Goal: Task Accomplishment & Management: Use online tool/utility

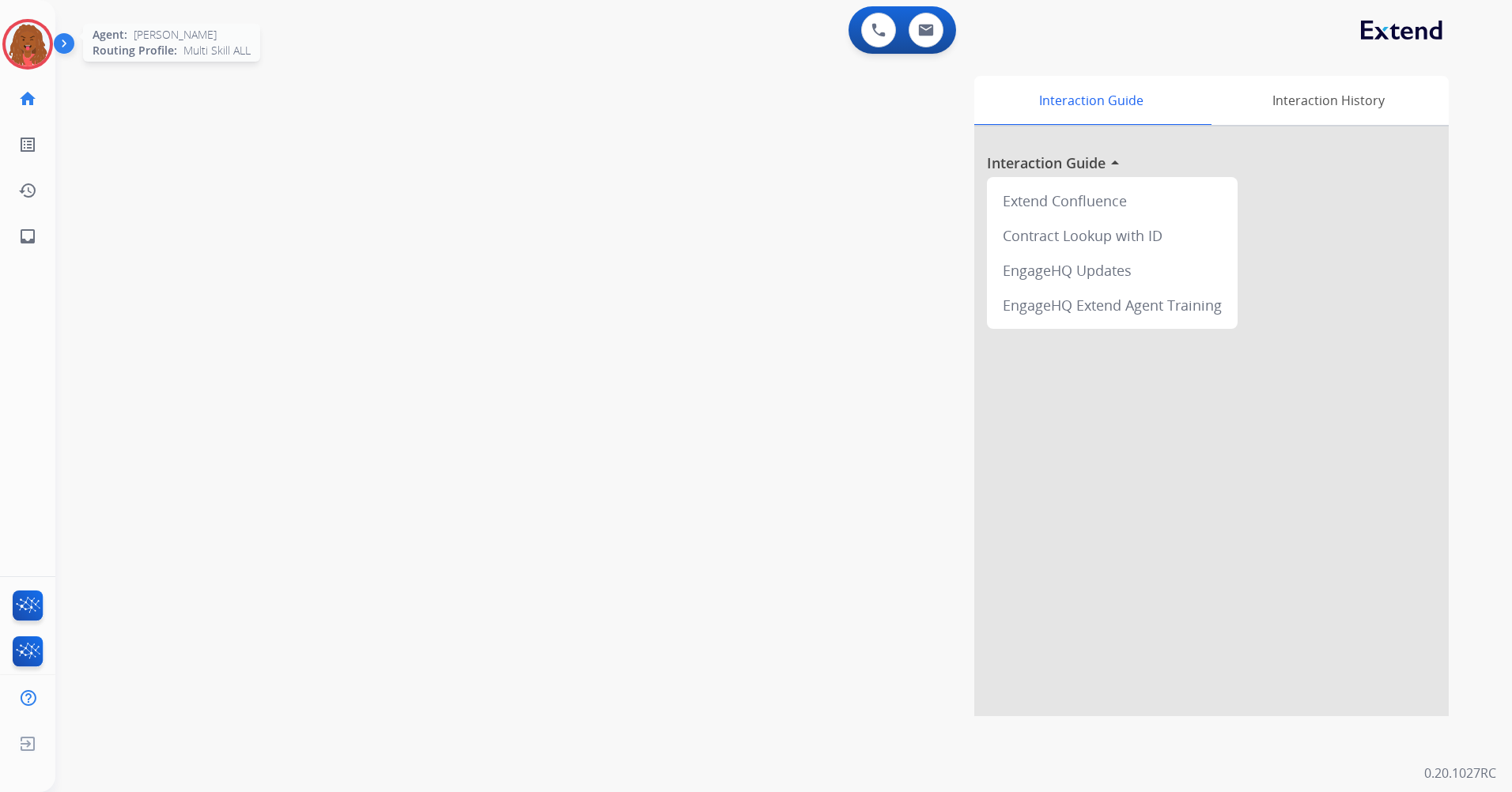
click at [42, 41] on img at bounding box center [27, 45] width 45 height 45
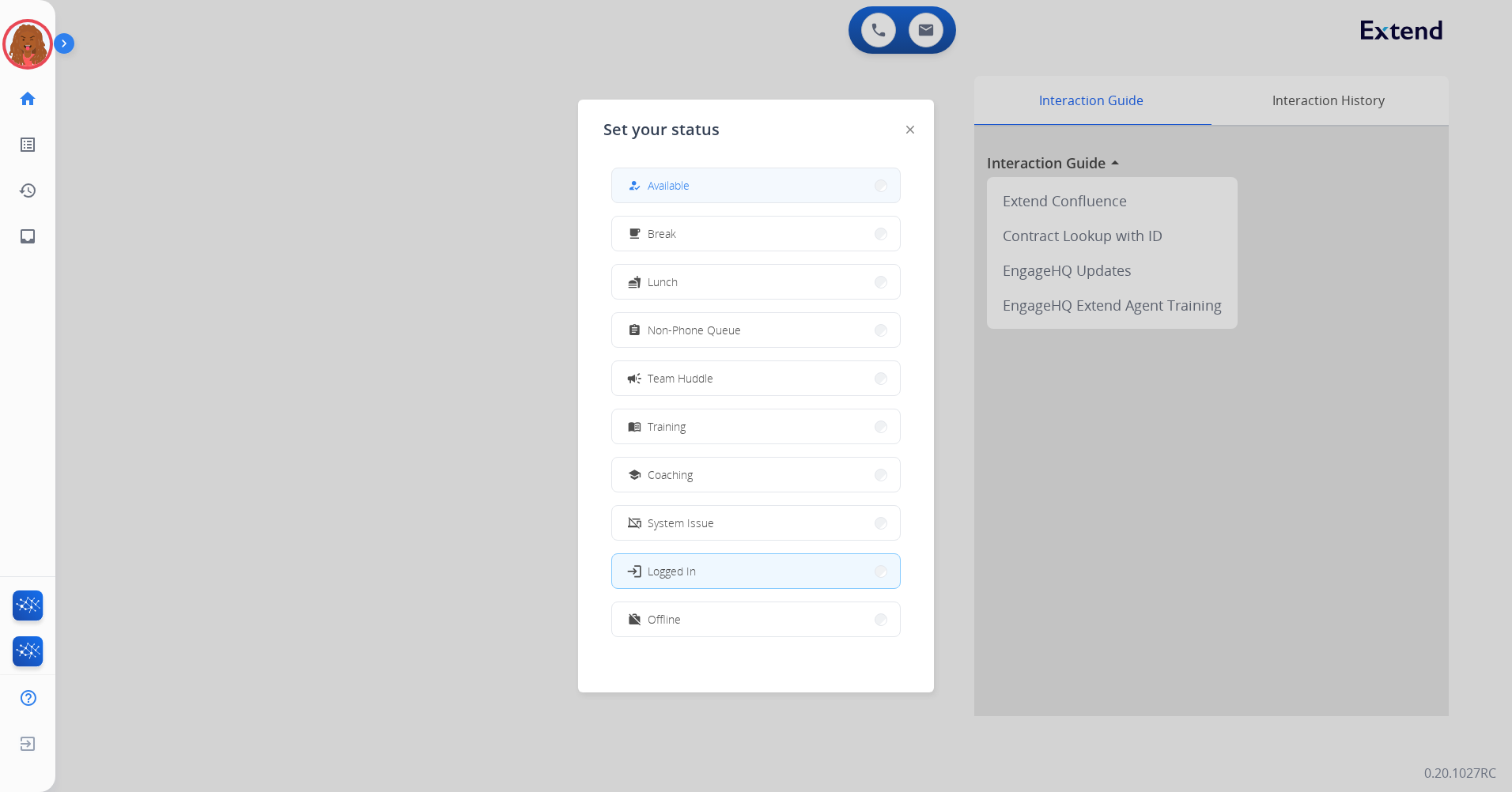
click at [693, 190] on button "how_to_reg Available" at bounding box center [756, 186] width 288 height 34
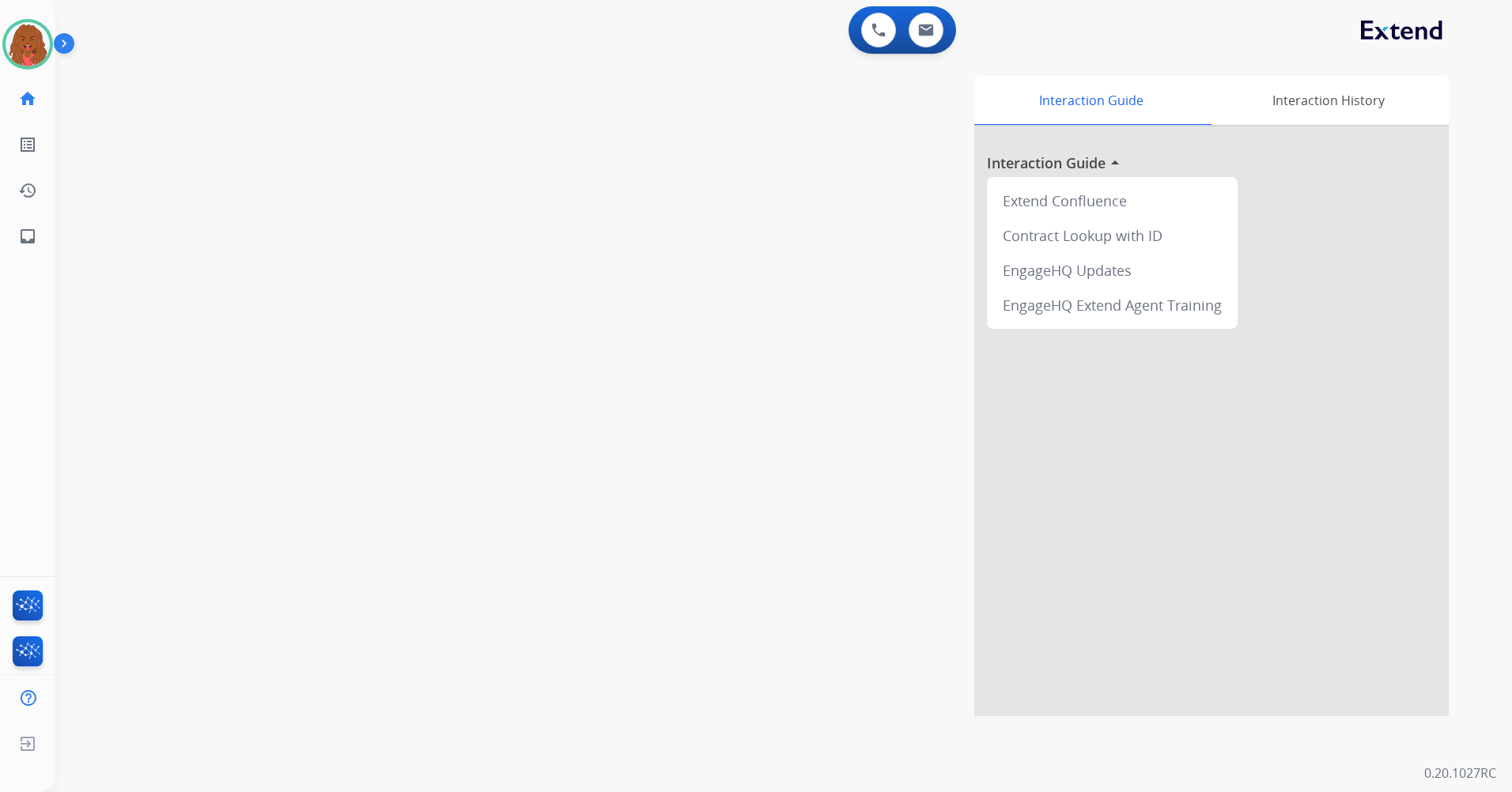
click at [851, 336] on div "Interaction Guide Interaction History Interaction Guide arrow_drop_up Extend Co…" at bounding box center [985, 396] width 926 height 640
click at [923, 32] on img at bounding box center [926, 30] width 15 height 13
select select "**********"
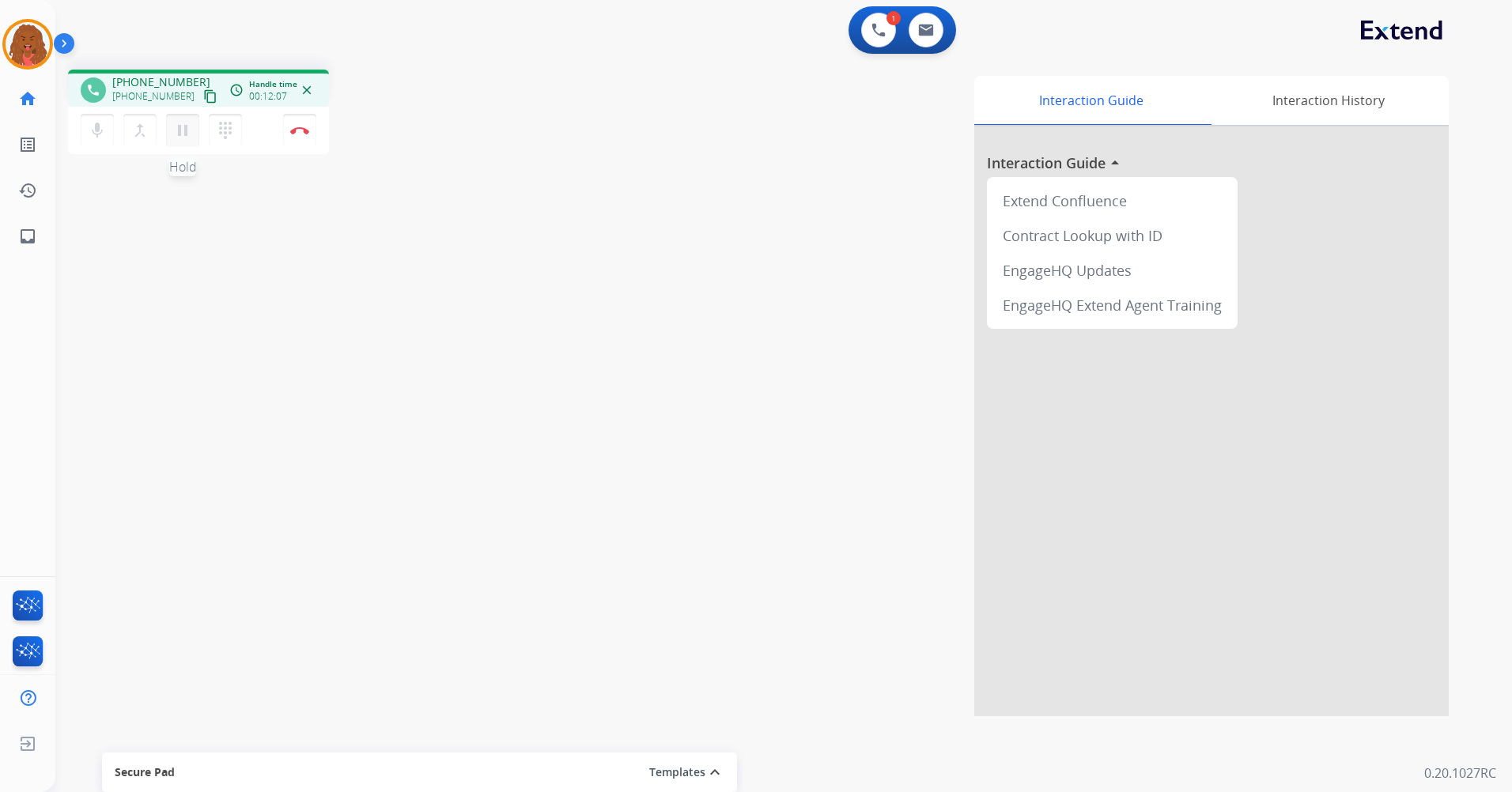
click at [194, 134] on button "pause Hold" at bounding box center [182, 130] width 33 height 33
click at [180, 128] on mat-icon "play_arrow" at bounding box center [182, 130] width 19 height 19
click at [190, 133] on mat-icon "pause" at bounding box center [182, 130] width 19 height 19
click at [176, 131] on mat-icon "play_arrow" at bounding box center [182, 130] width 19 height 19
click at [228, 136] on mat-icon "dialpad" at bounding box center [225, 130] width 19 height 19
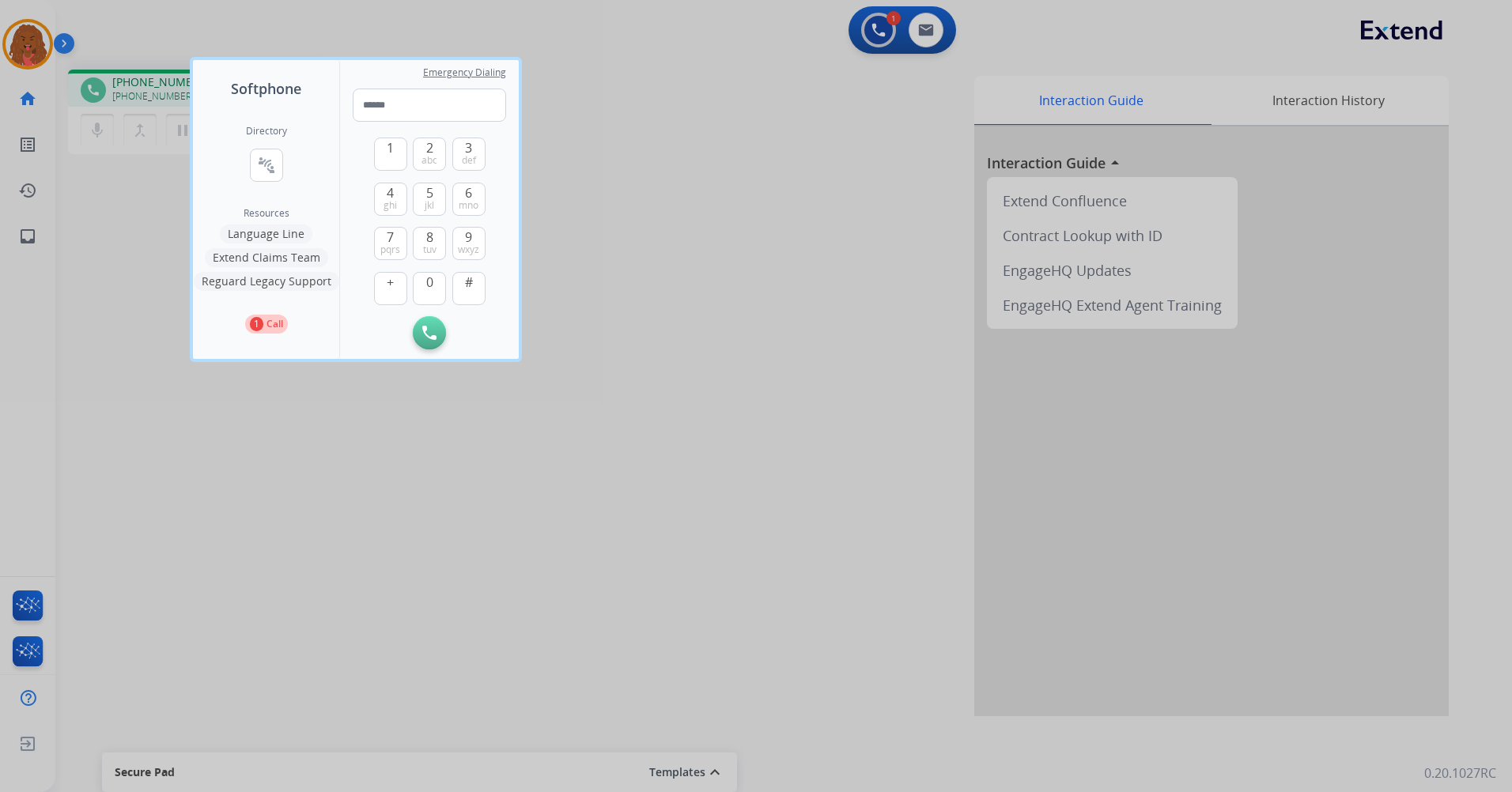
click at [285, 258] on button "Extend Claims Team" at bounding box center [266, 258] width 123 height 19
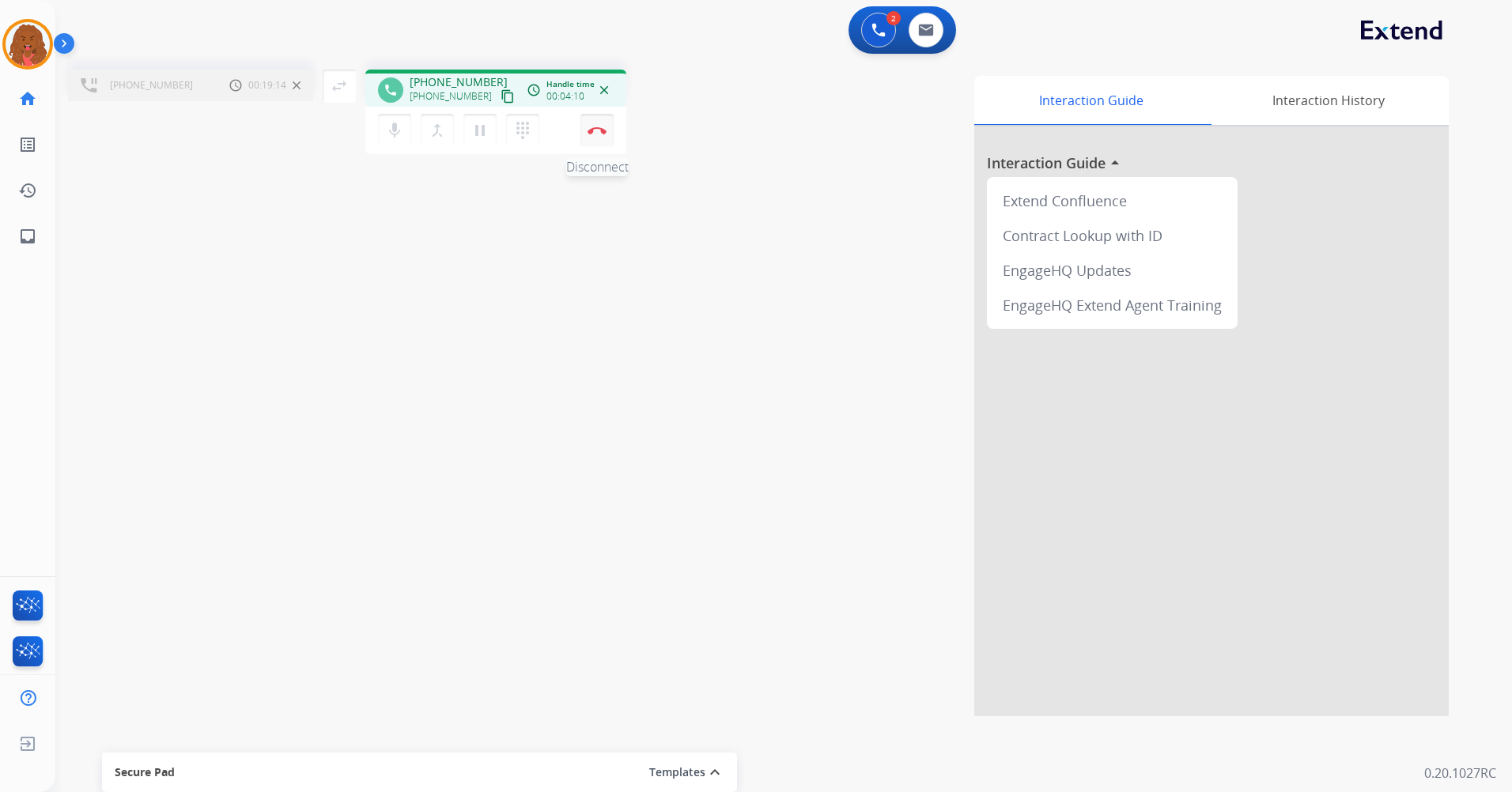
click at [598, 139] on button "Disconnect" at bounding box center [596, 130] width 33 height 33
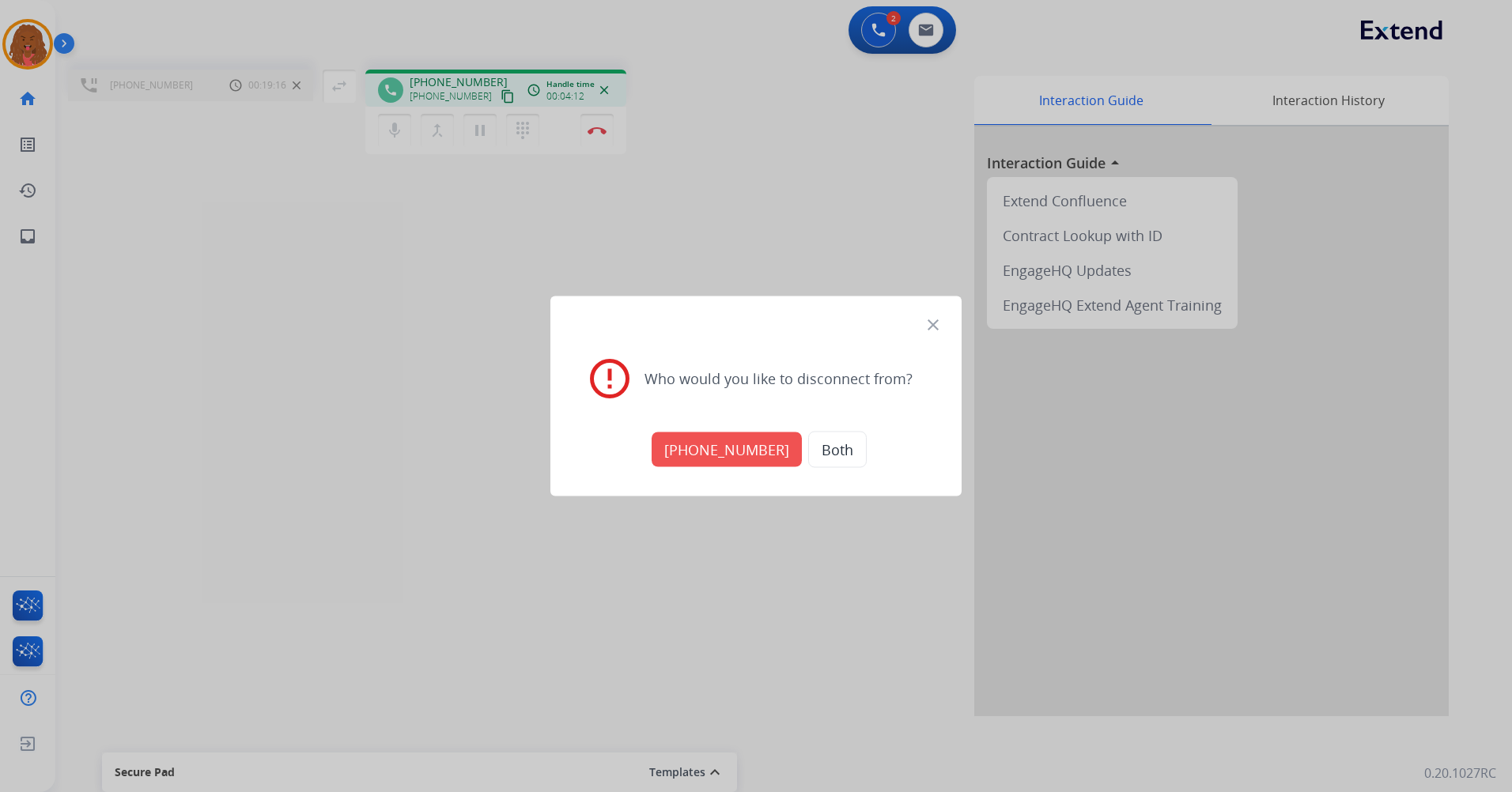
click at [759, 436] on button "[PHONE_NUMBER]" at bounding box center [726, 450] width 150 height 35
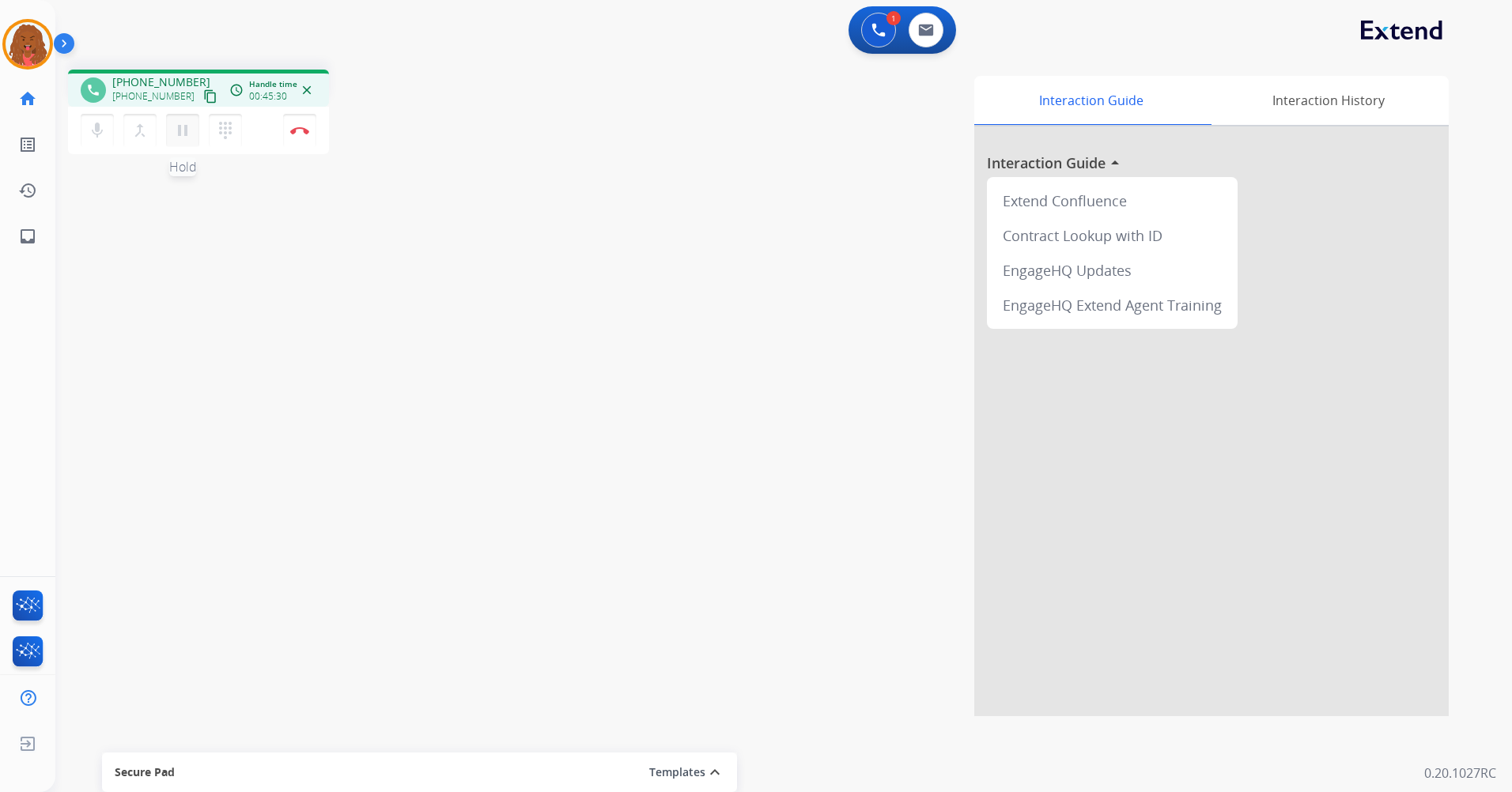
click at [176, 134] on mat-icon "pause" at bounding box center [182, 130] width 19 height 19
click at [182, 137] on mat-icon "play_arrow" at bounding box center [182, 130] width 19 height 19
click at [181, 129] on mat-icon "pause" at bounding box center [182, 130] width 19 height 19
click at [181, 129] on mat-icon "play_arrow" at bounding box center [182, 130] width 19 height 19
click at [302, 134] on button "Disconnect" at bounding box center [299, 130] width 33 height 33
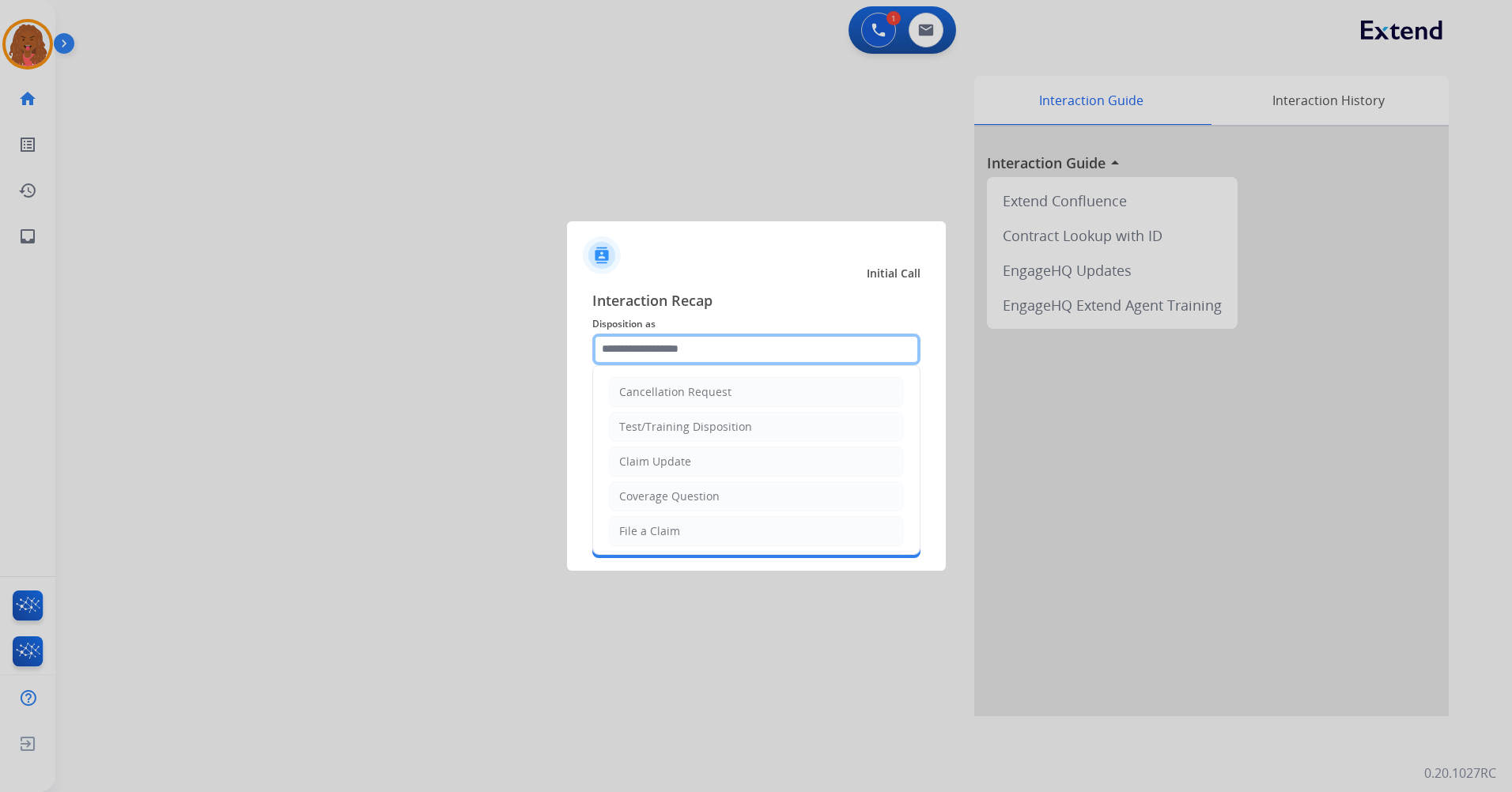
drag, startPoint x: 702, startPoint y: 336, endPoint x: 708, endPoint y: 354, distance: 19.0
click at [702, 336] on input "text" at bounding box center [756, 348] width 328 height 32
click at [692, 462] on li "Claim Update" at bounding box center [756, 461] width 295 height 30
type input "**********"
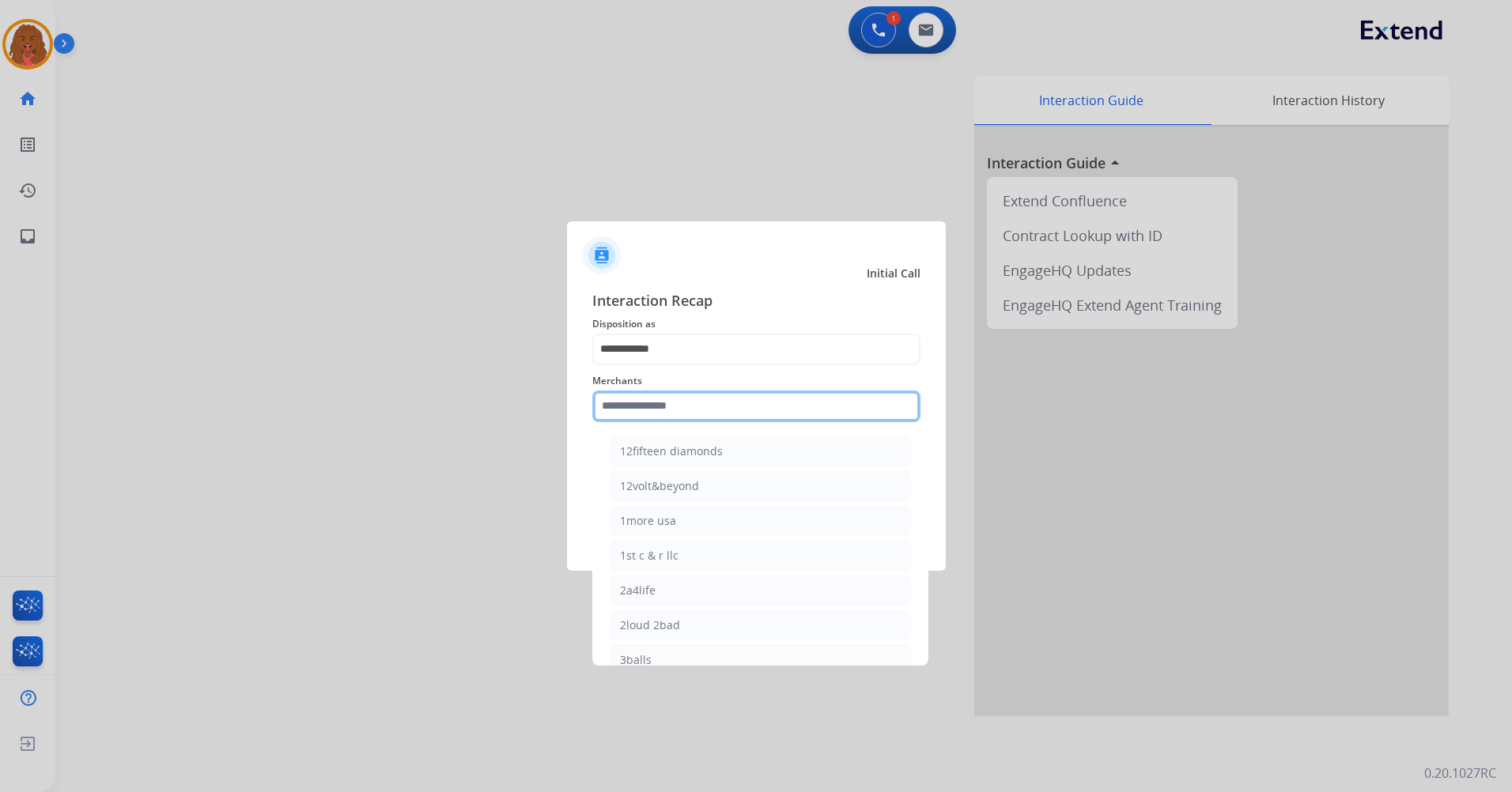
click at [734, 408] on input "text" at bounding box center [756, 406] width 328 height 32
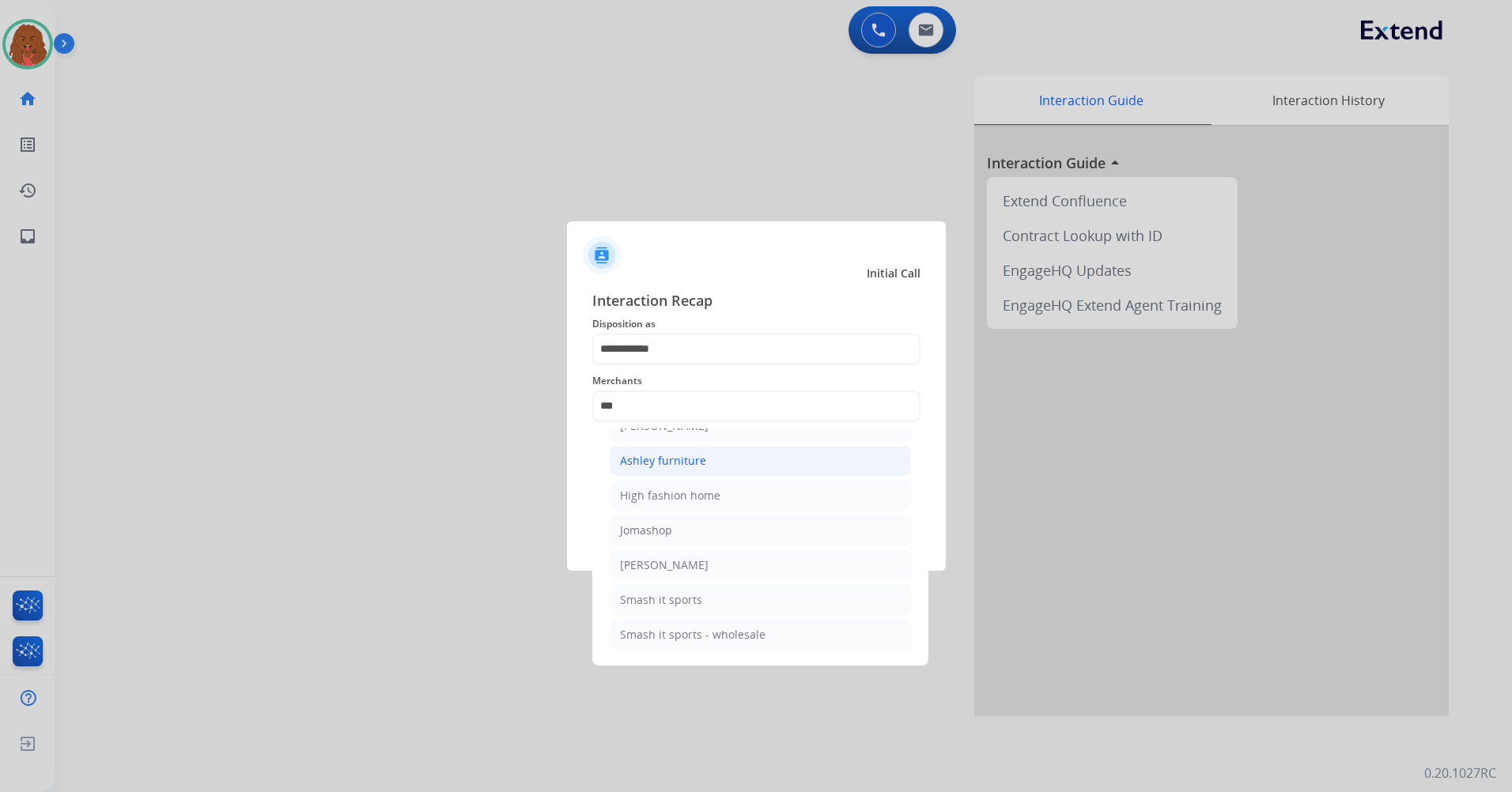
click at [726, 467] on li "Ashley furniture" at bounding box center [761, 461] width 302 height 30
type input "**********"
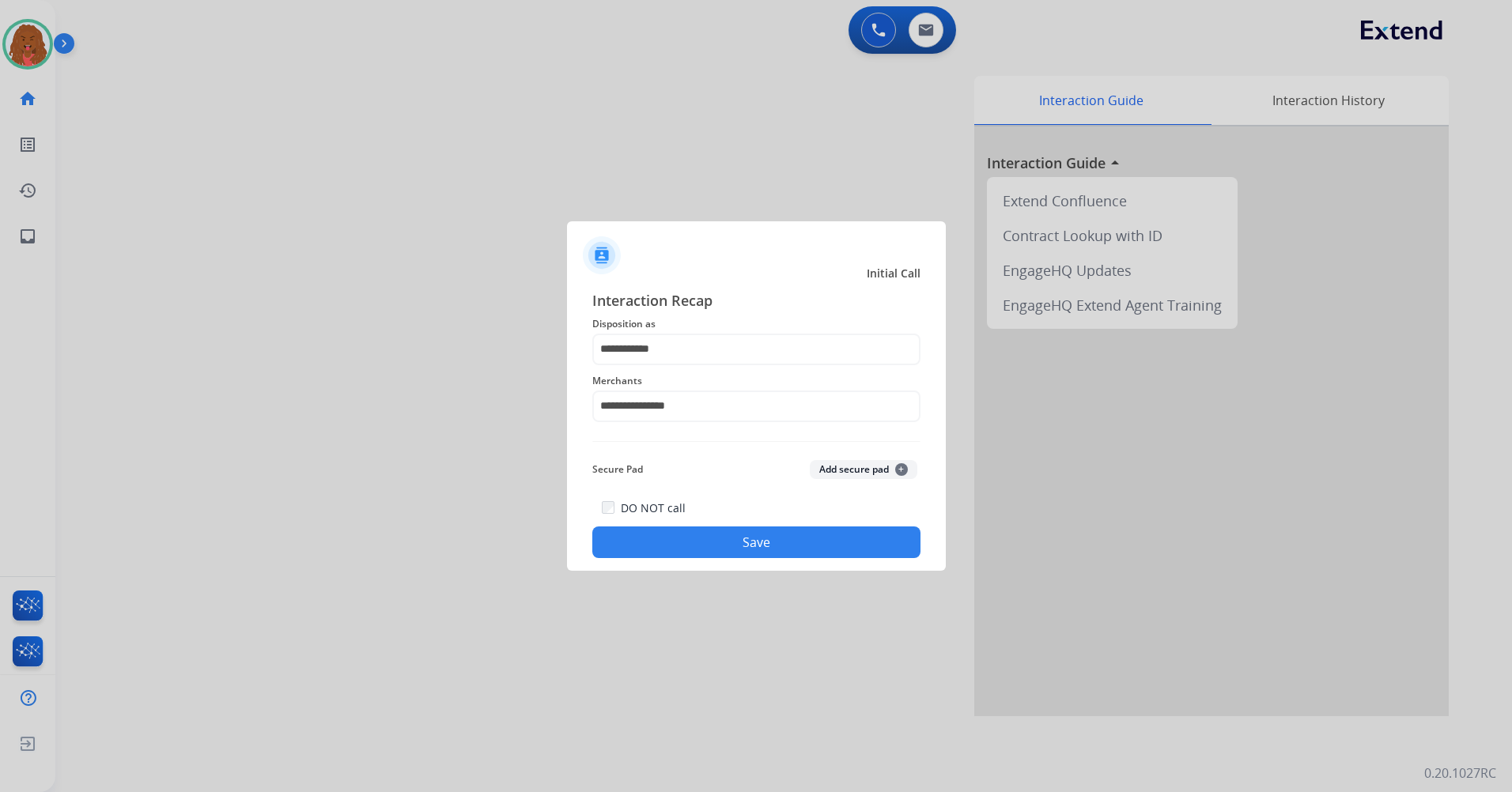
click at [679, 468] on button "Save" at bounding box center [756, 542] width 328 height 32
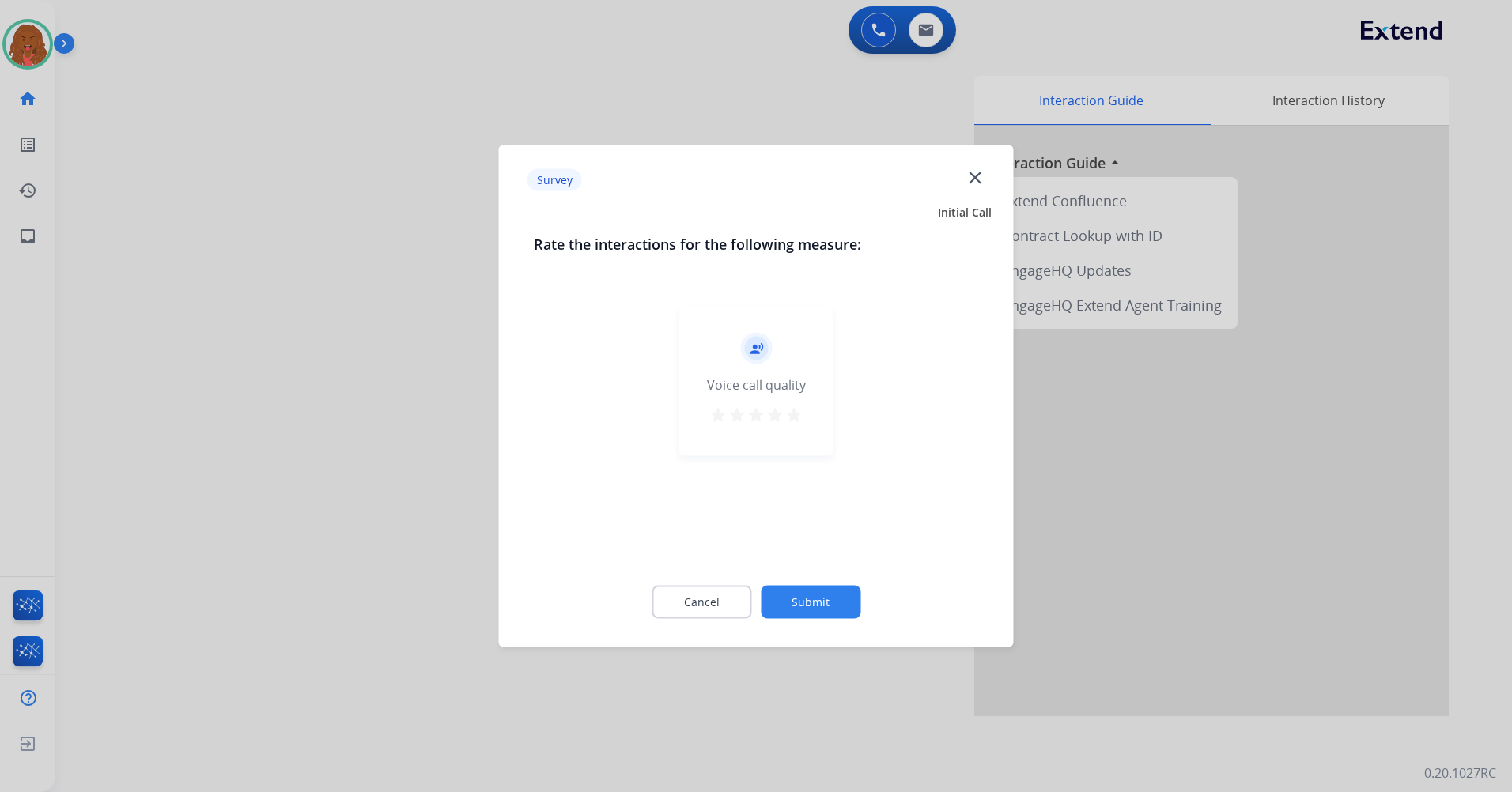
click at [27, 51] on div at bounding box center [756, 396] width 1512 height 792
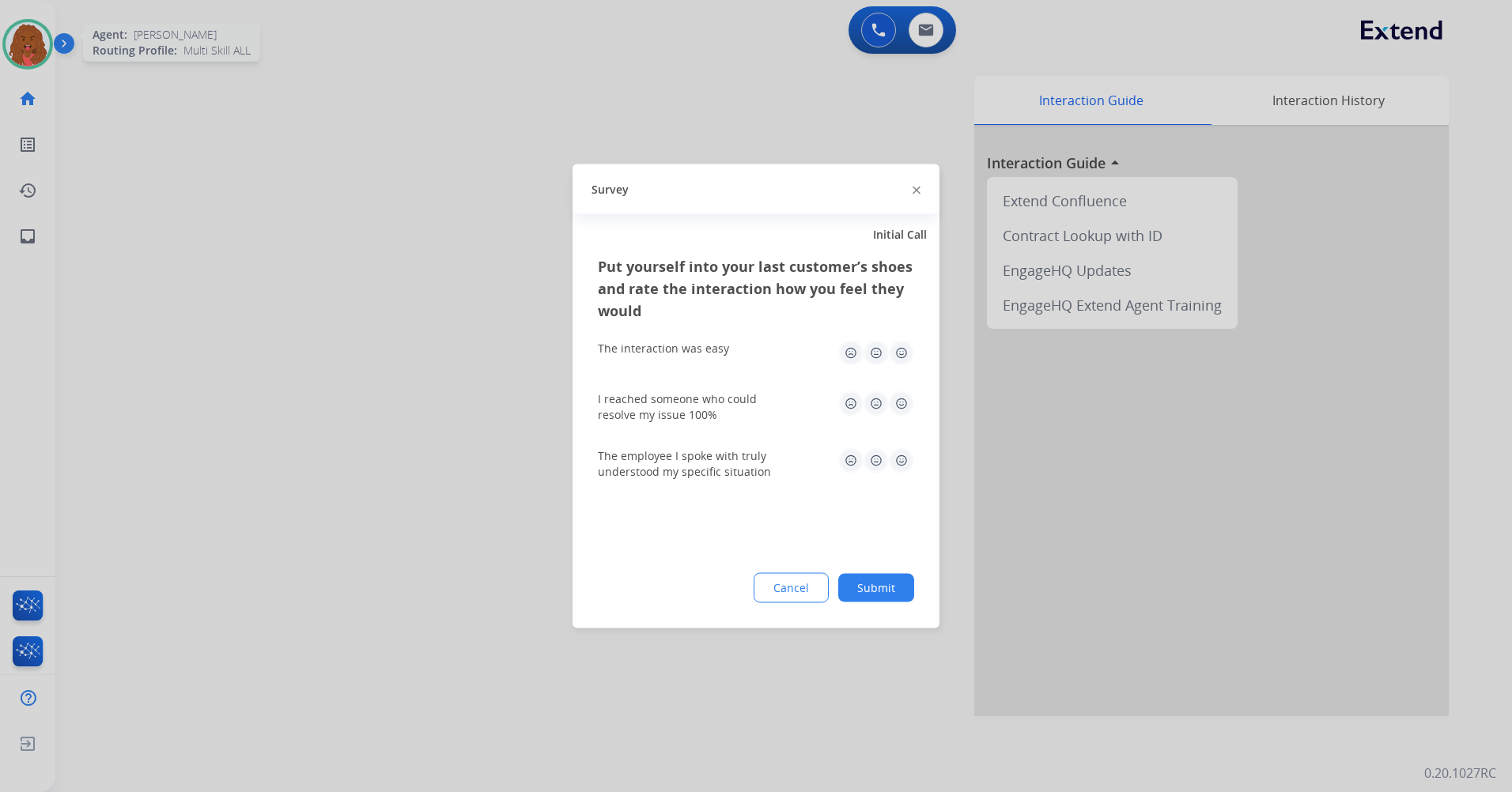
click at [46, 49] on div at bounding box center [756, 396] width 1512 height 792
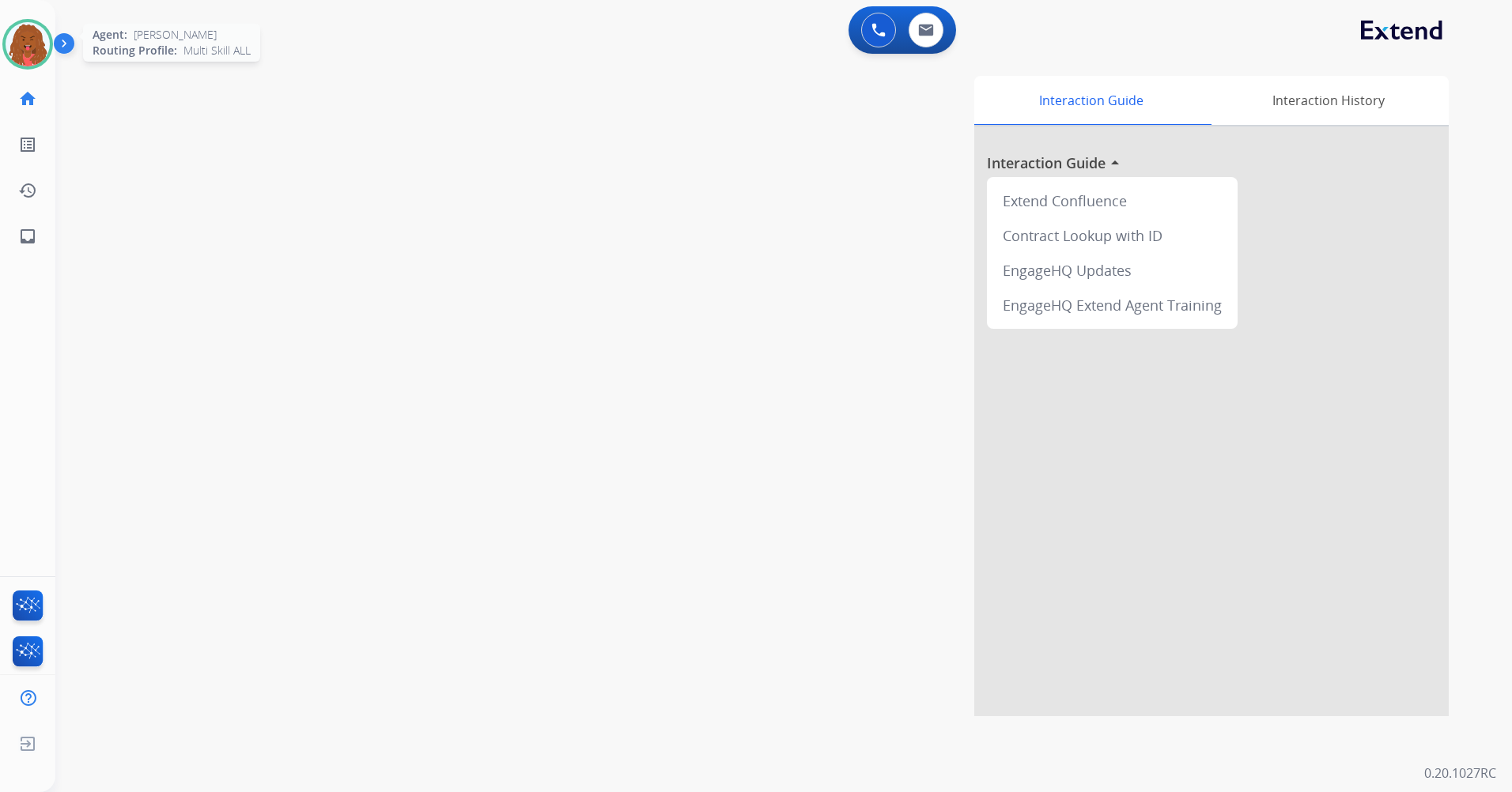
click at [36, 41] on img at bounding box center [27, 45] width 45 height 45
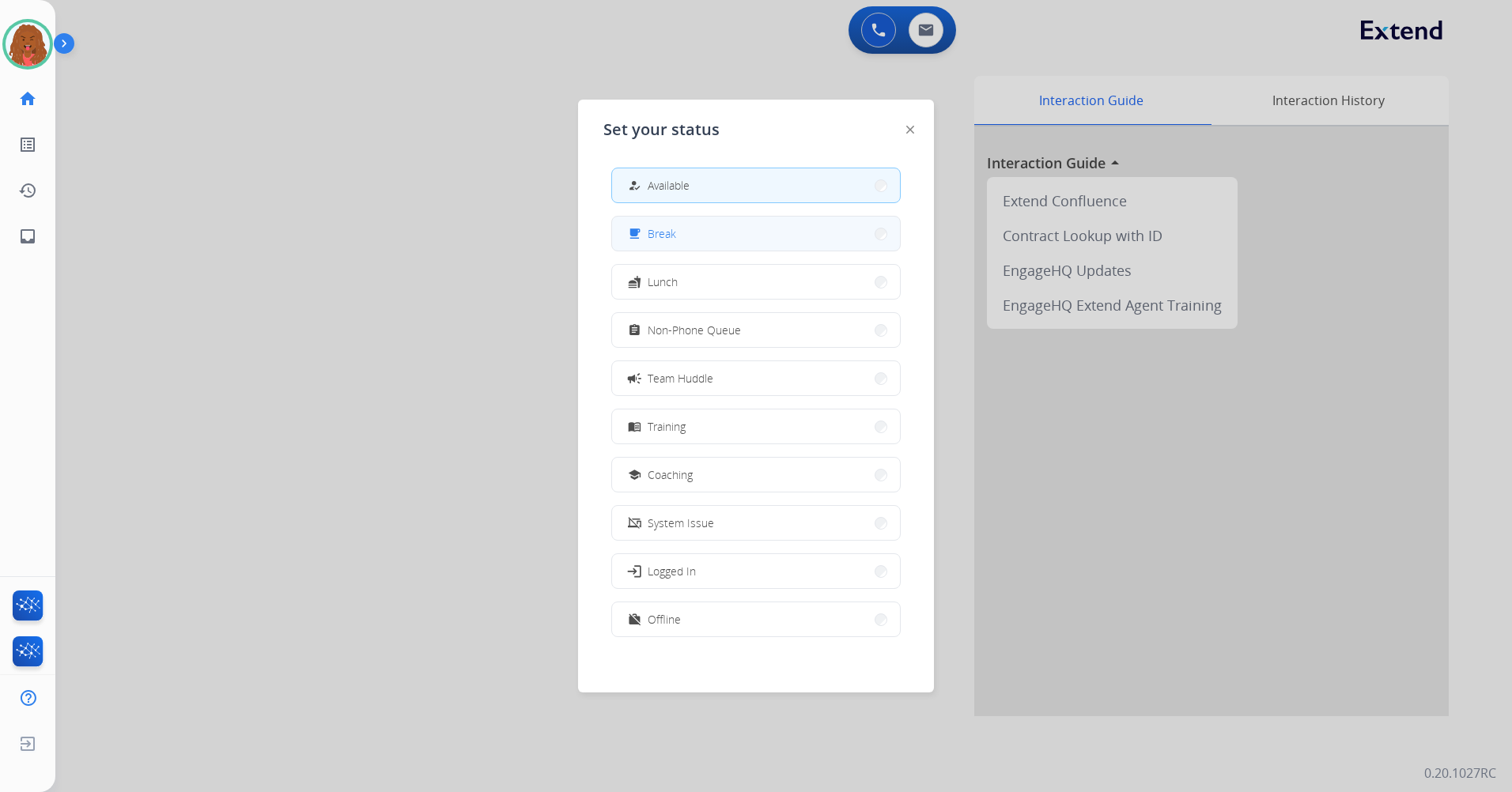
click at [683, 239] on button "free_breakfast Break" at bounding box center [756, 234] width 288 height 34
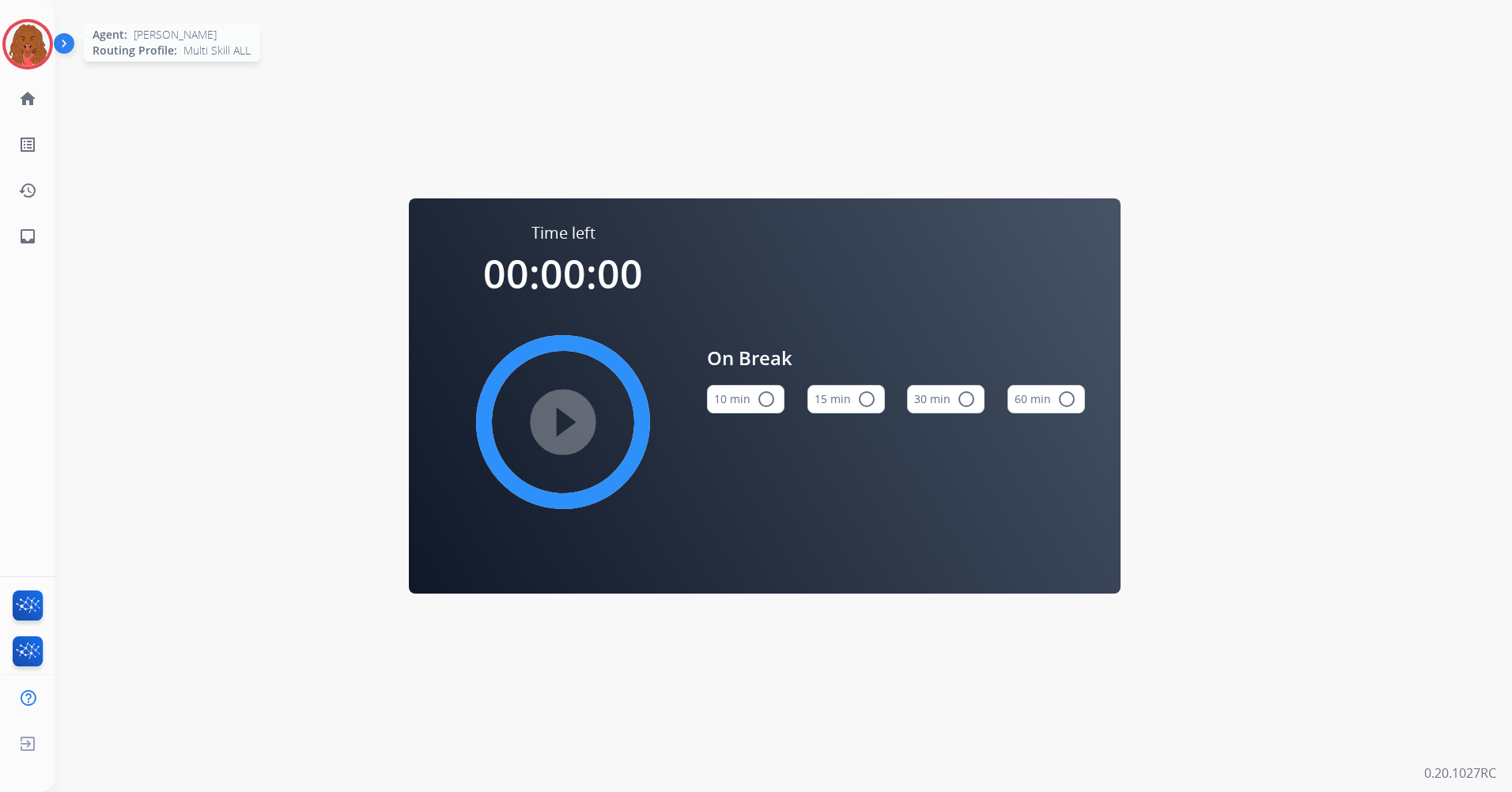
click at [32, 57] on img at bounding box center [27, 45] width 45 height 45
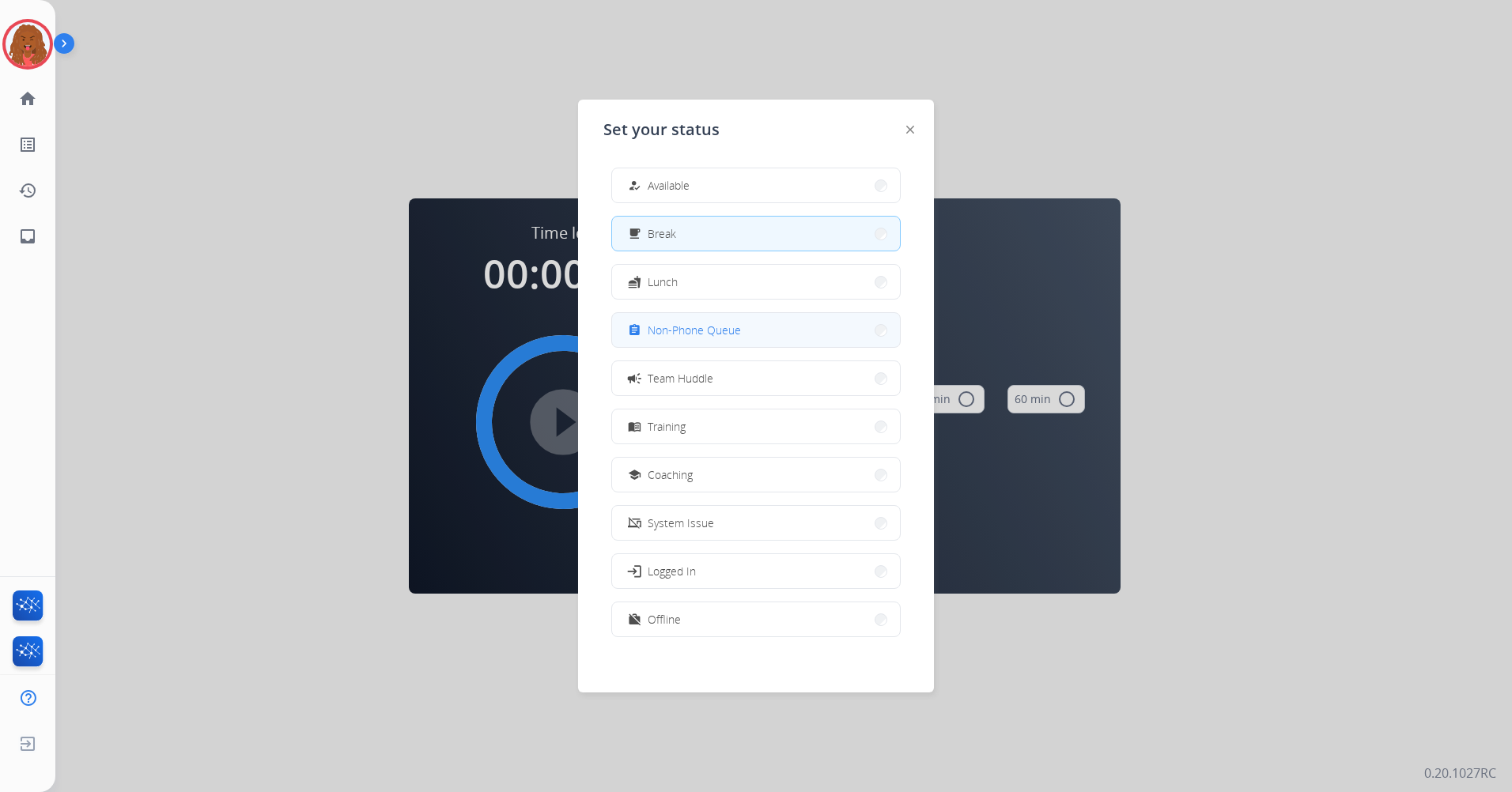
click at [734, 339] on button "assignment Non-Phone Queue" at bounding box center [756, 330] width 288 height 34
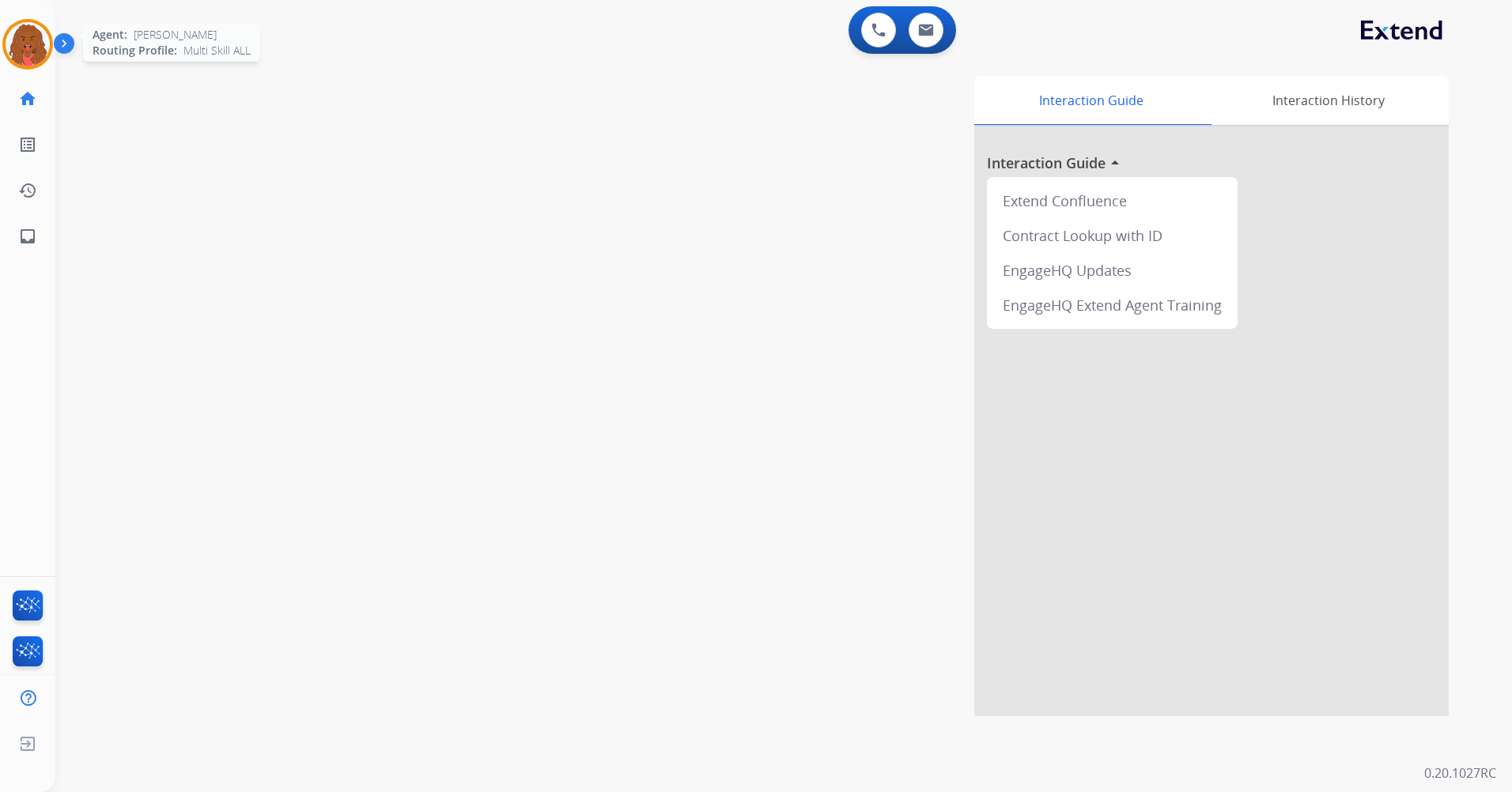
click at [24, 36] on img at bounding box center [27, 45] width 45 height 45
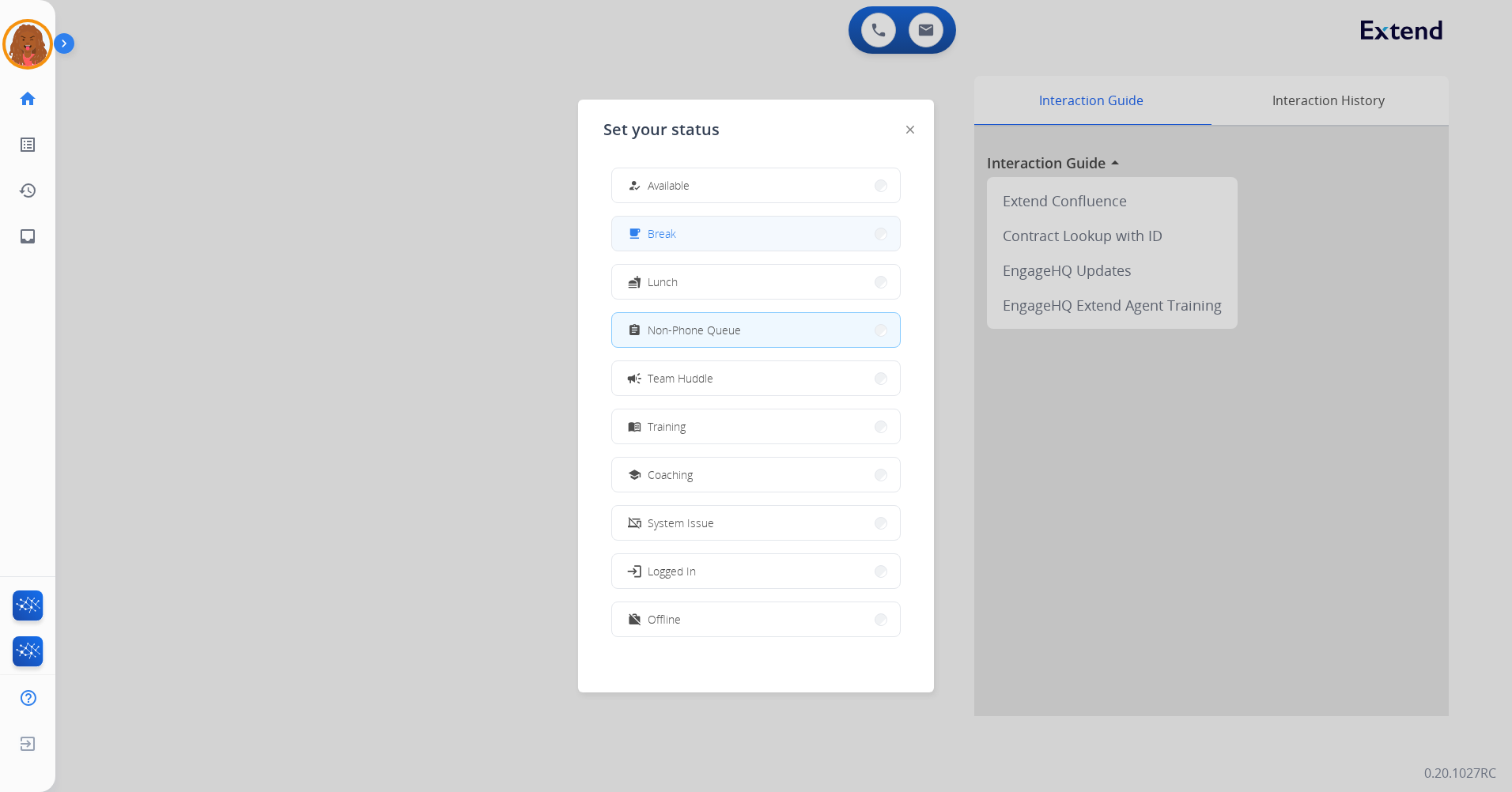
click at [719, 232] on button "free_breakfast Break" at bounding box center [756, 234] width 288 height 34
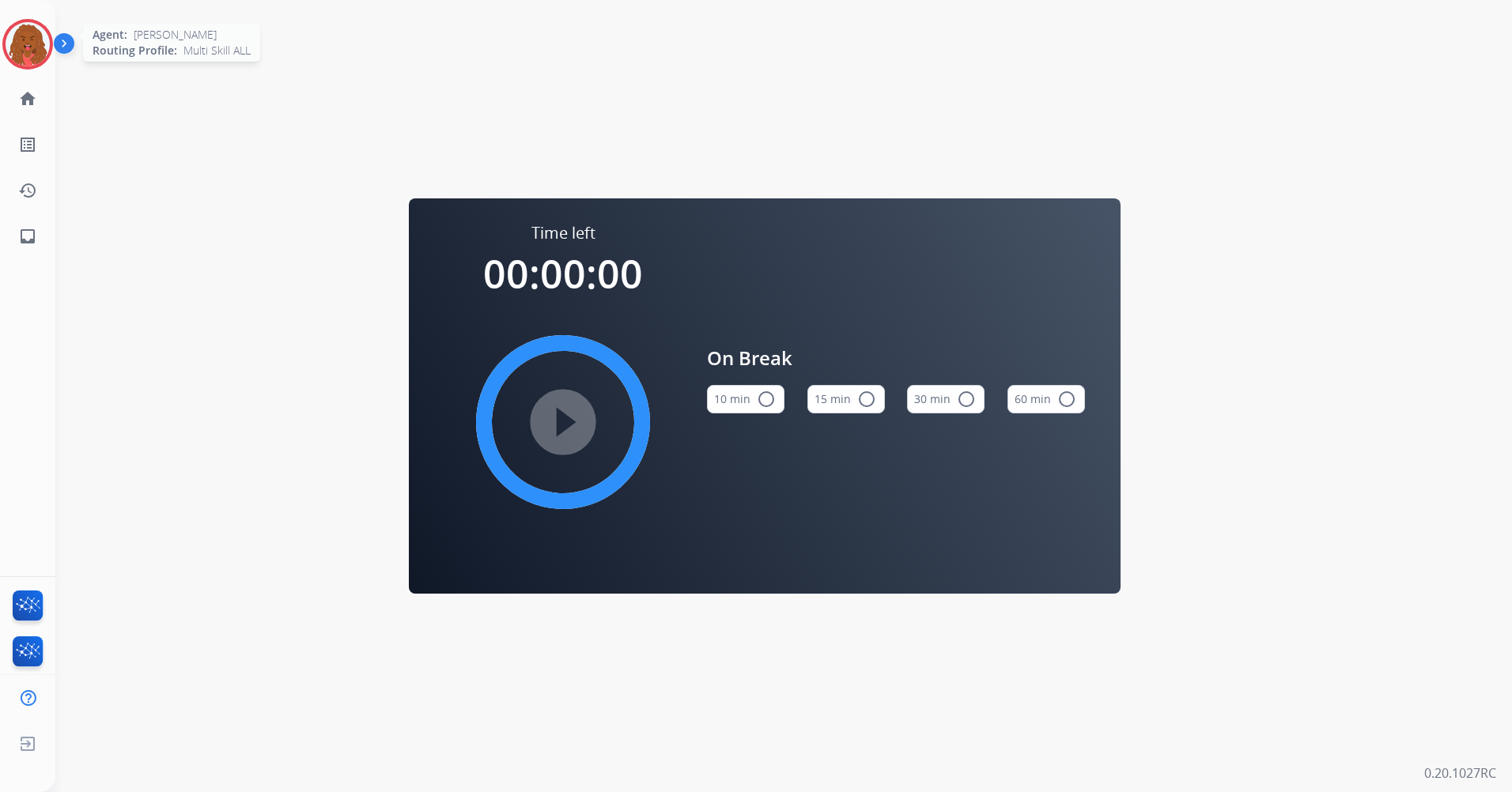
click at [33, 35] on img at bounding box center [27, 45] width 45 height 45
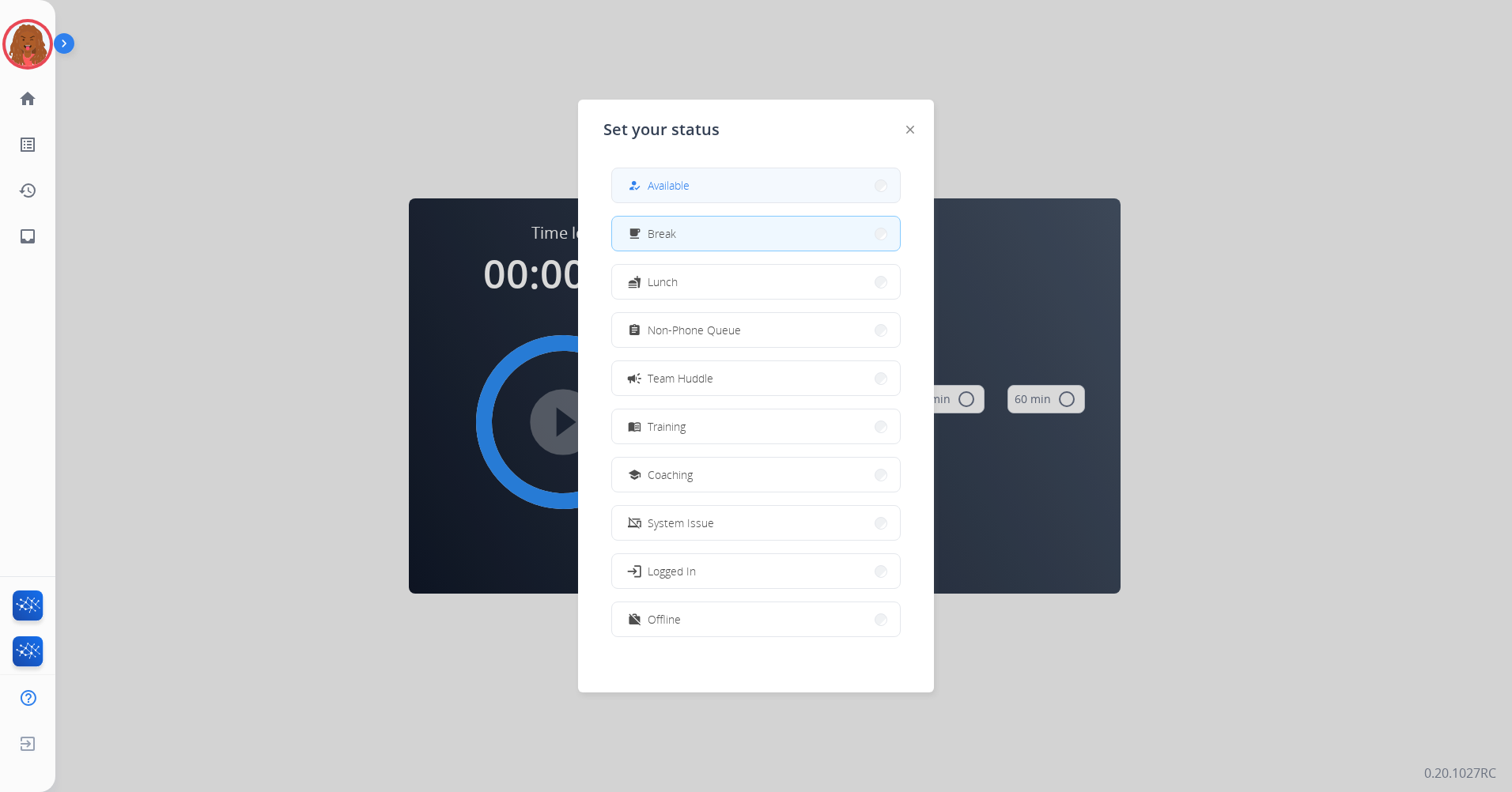
click at [809, 193] on button "how_to_reg Available" at bounding box center [756, 186] width 288 height 34
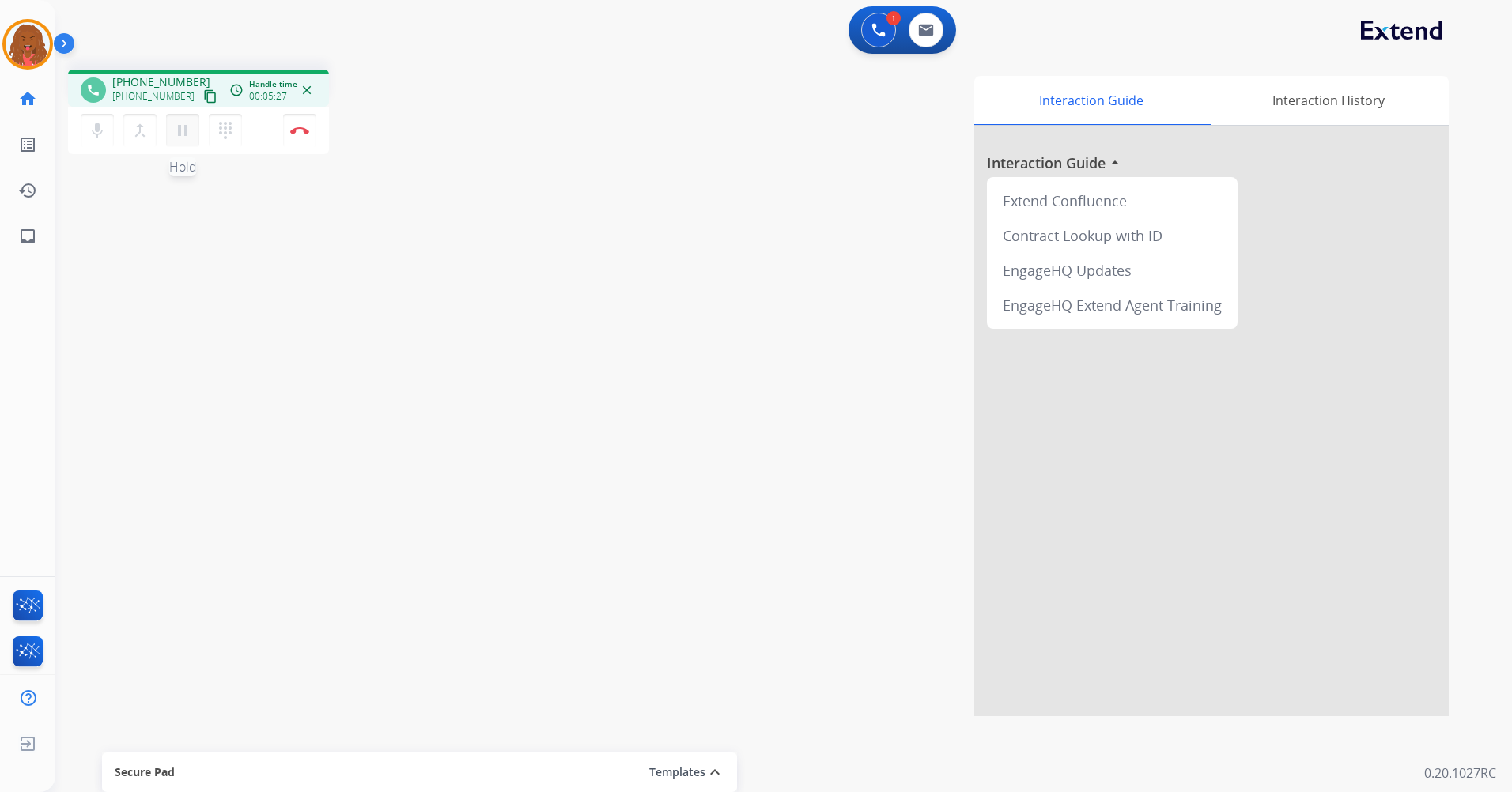
click at [182, 128] on mat-icon "pause" at bounding box center [182, 130] width 19 height 19
click at [189, 127] on mat-icon "play_arrow" at bounding box center [182, 130] width 19 height 19
click at [302, 128] on img at bounding box center [300, 130] width 19 height 8
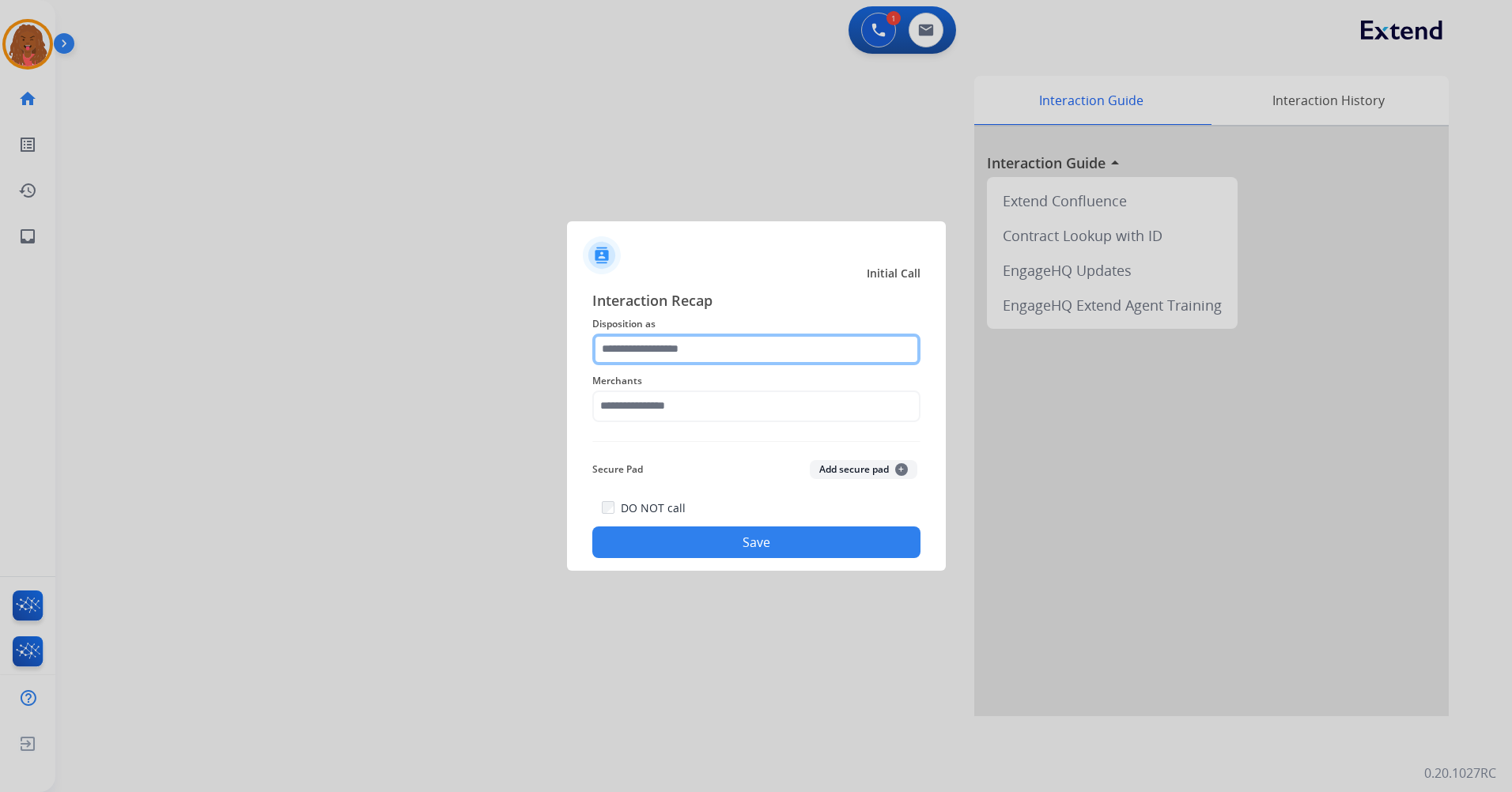
click at [723, 336] on input "text" at bounding box center [756, 348] width 328 height 32
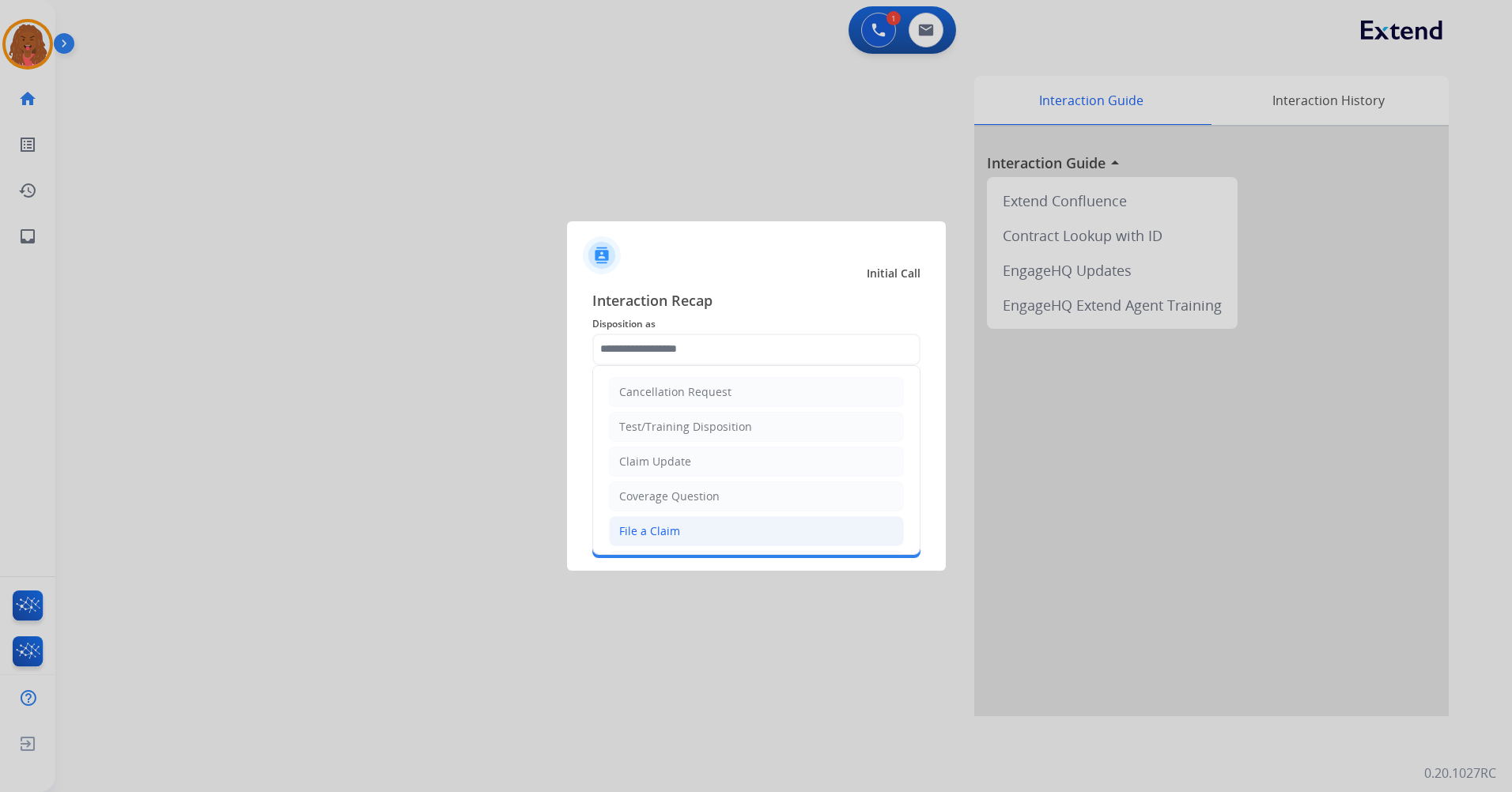
click at [702, 468] on li "File a Claim" at bounding box center [756, 531] width 295 height 30
type input "**********"
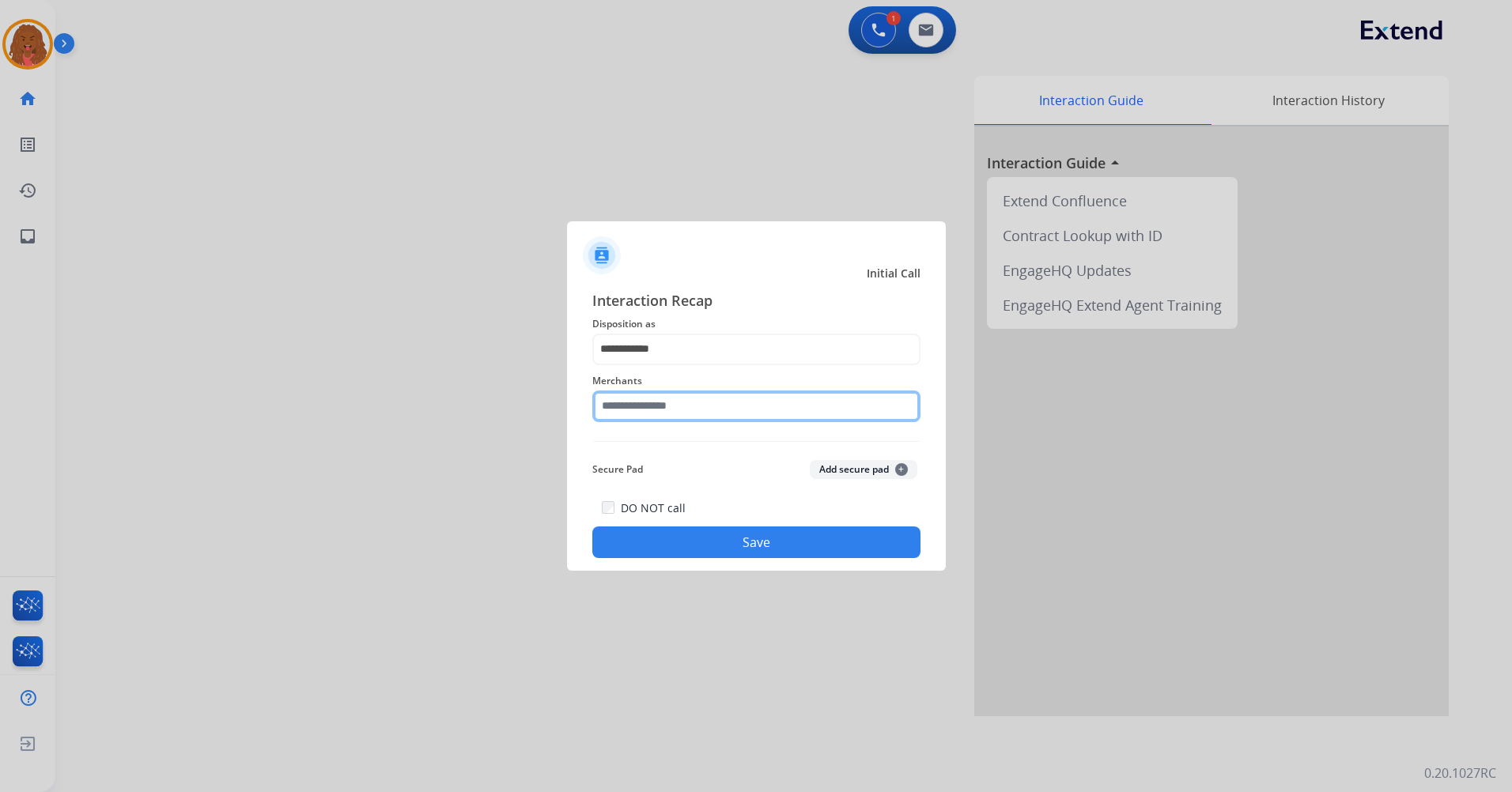
click at [695, 407] on input "text" at bounding box center [756, 406] width 328 height 32
type input "*"
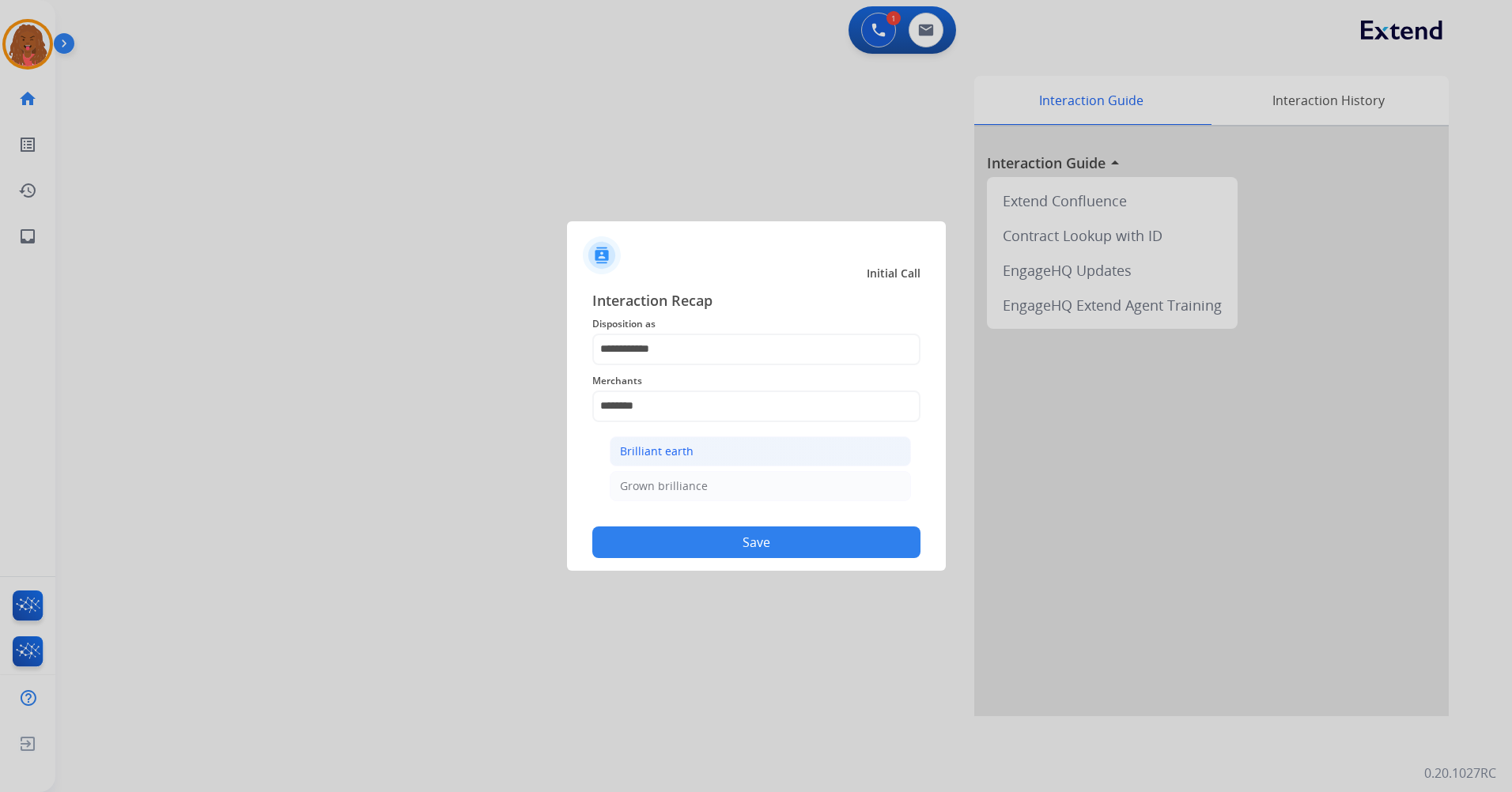
click at [722, 456] on li "Brilliant earth" at bounding box center [761, 450] width 302 height 30
type input "**********"
click at [747, 468] on button "Save" at bounding box center [756, 542] width 328 height 32
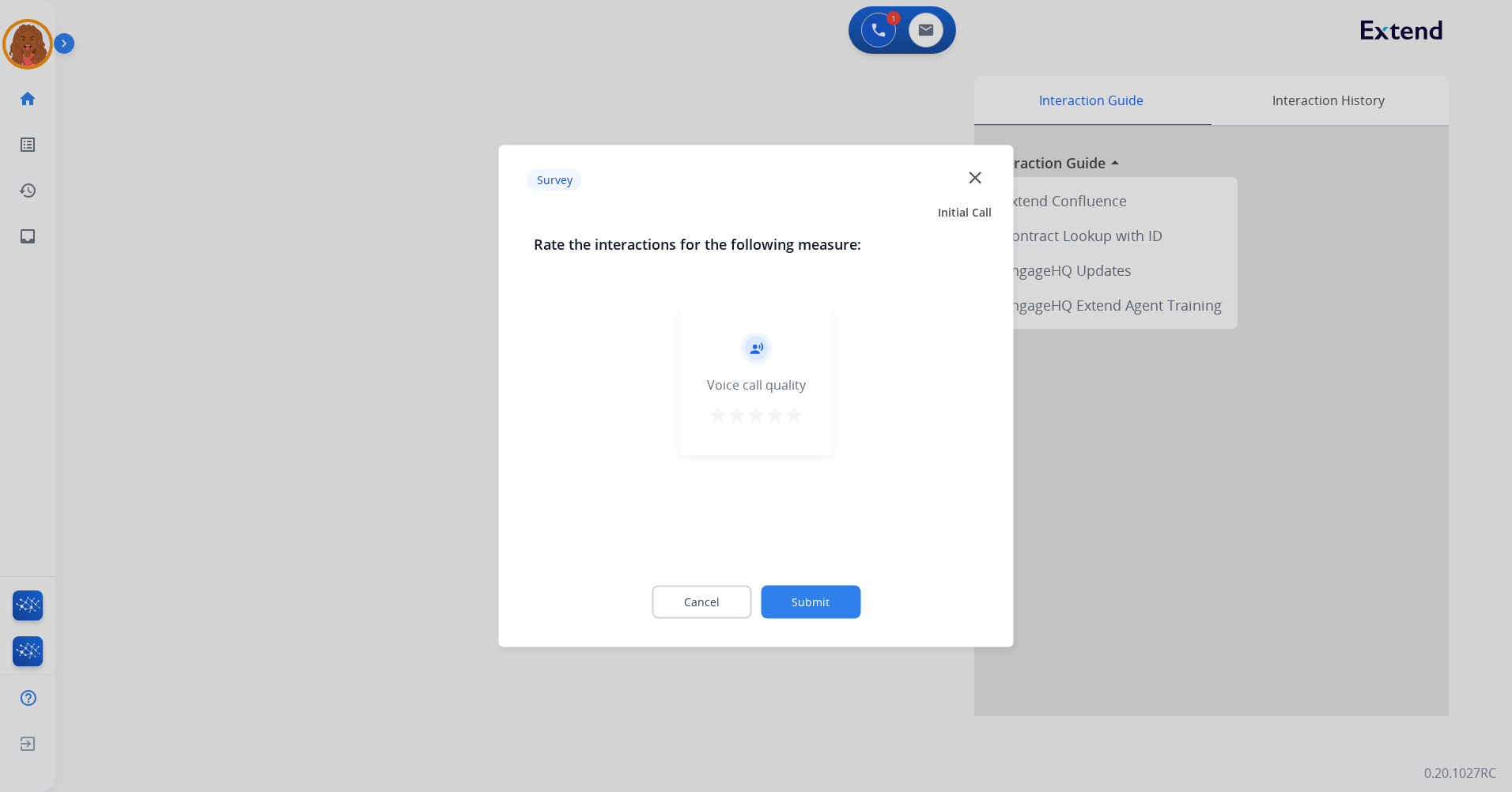
click at [797, 468] on button "Submit" at bounding box center [810, 602] width 99 height 33
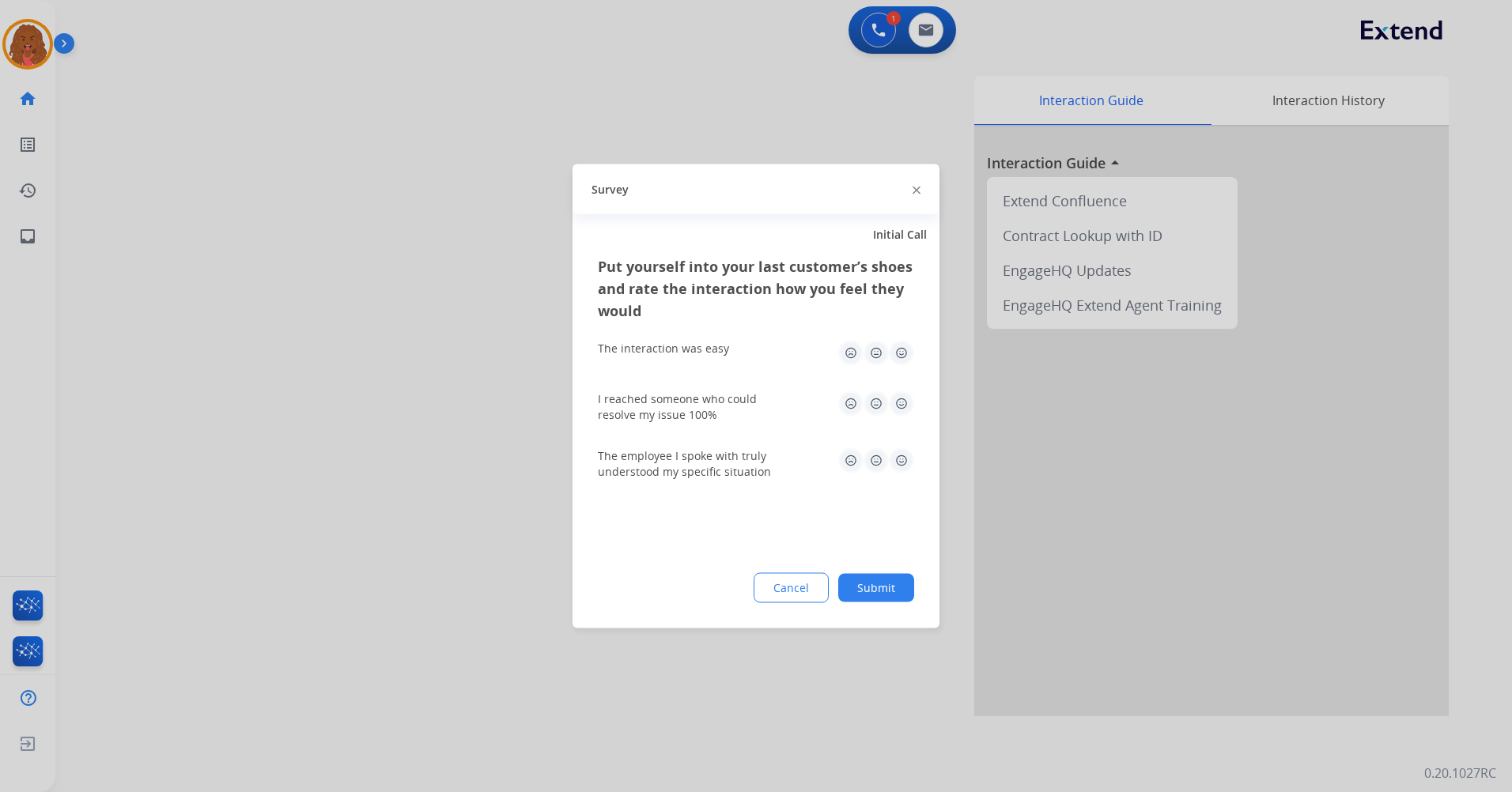
click at [865, 468] on button "Submit" at bounding box center [876, 587] width 76 height 28
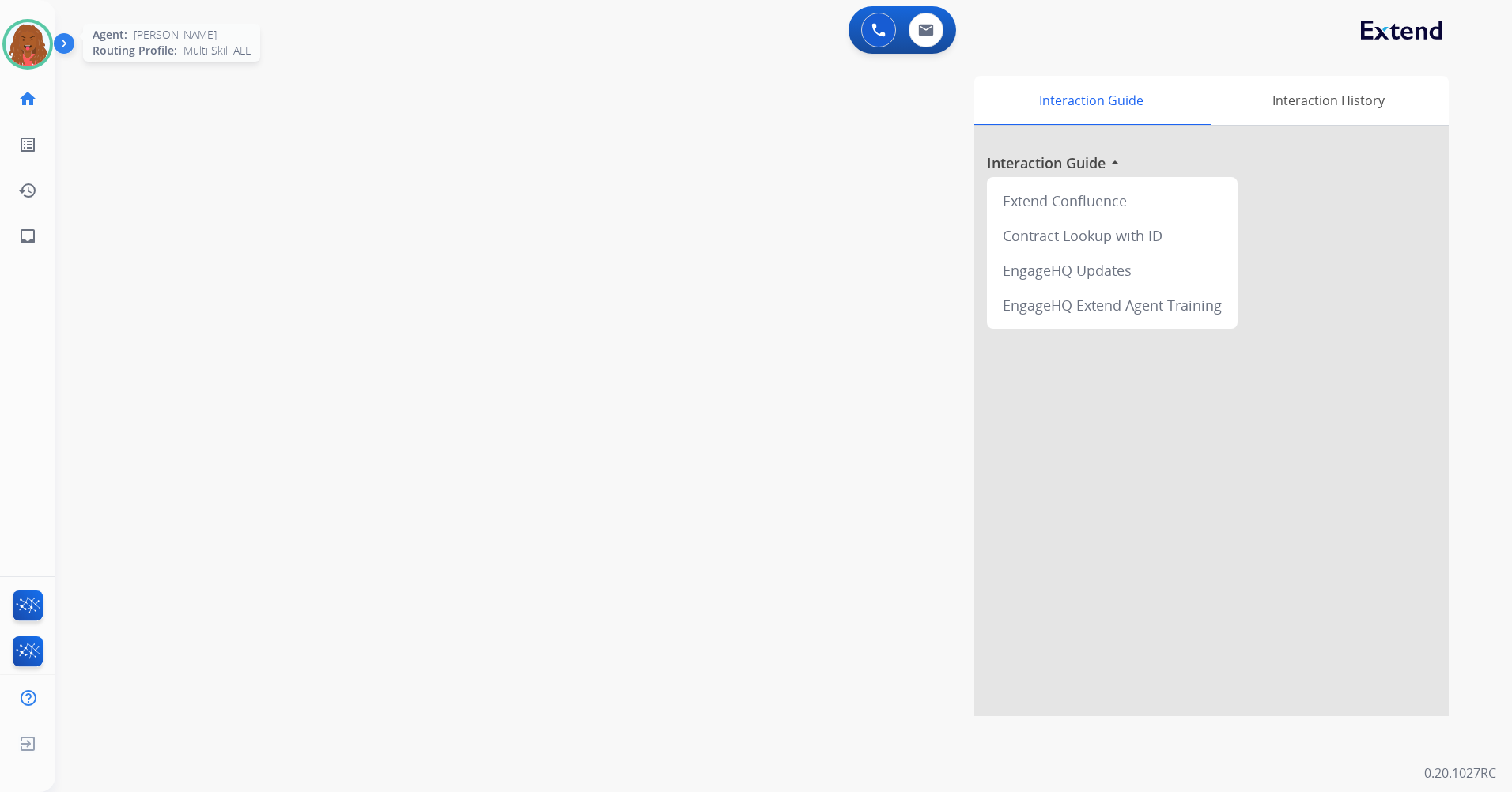
click at [29, 46] on img at bounding box center [27, 45] width 45 height 45
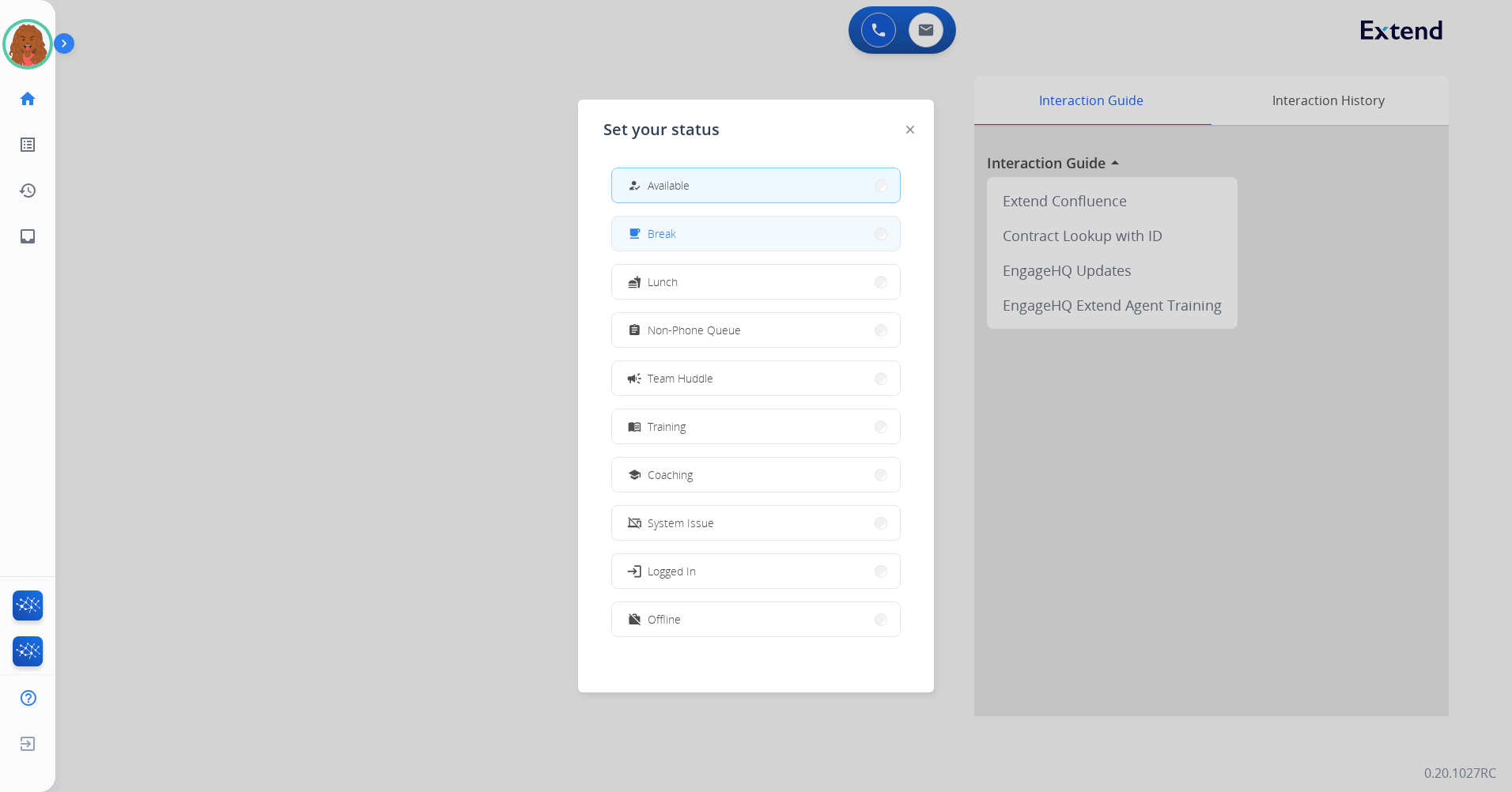
click at [731, 243] on button "free_breakfast Break" at bounding box center [756, 234] width 288 height 34
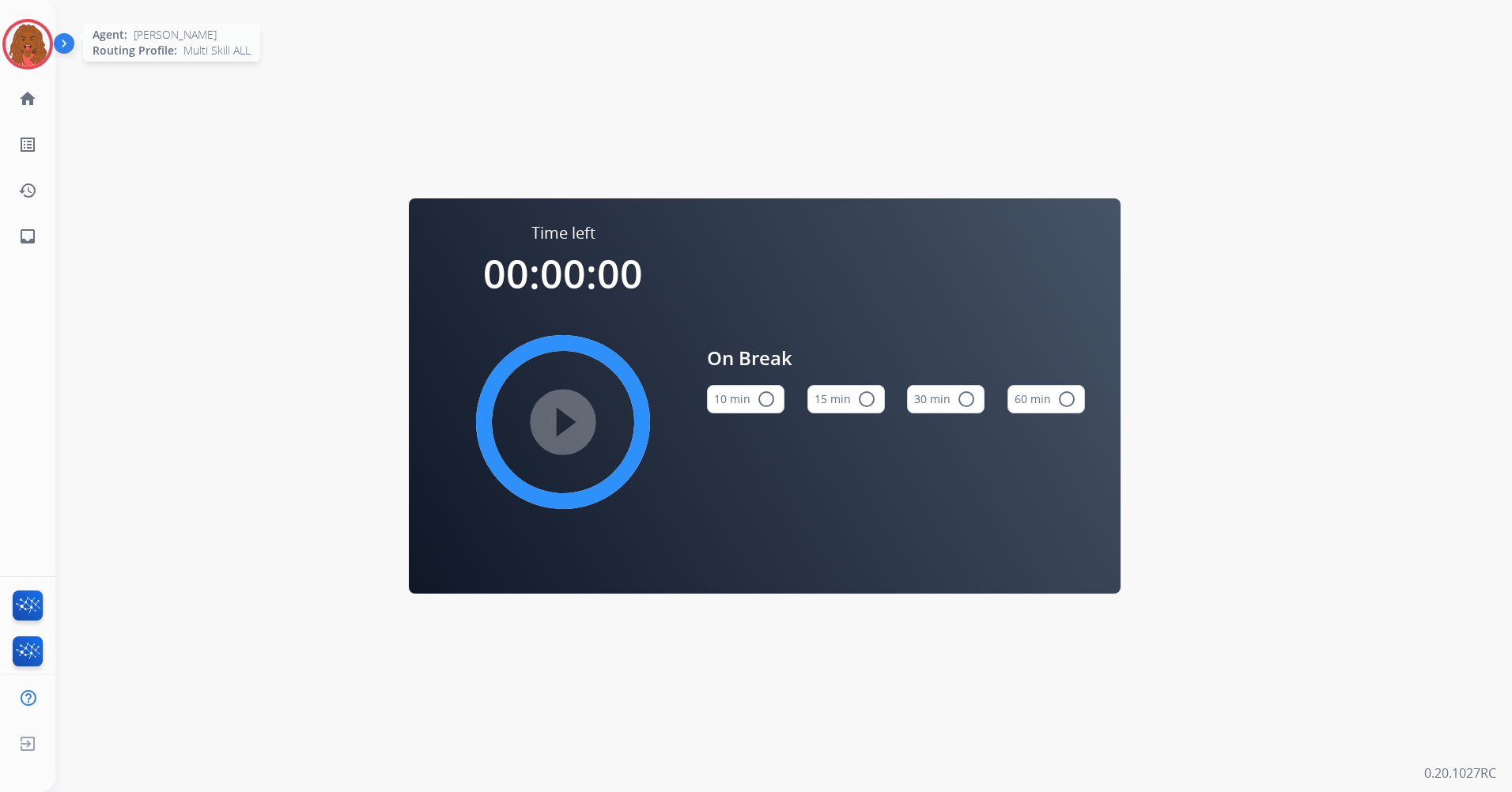
click at [27, 30] on img at bounding box center [27, 45] width 45 height 45
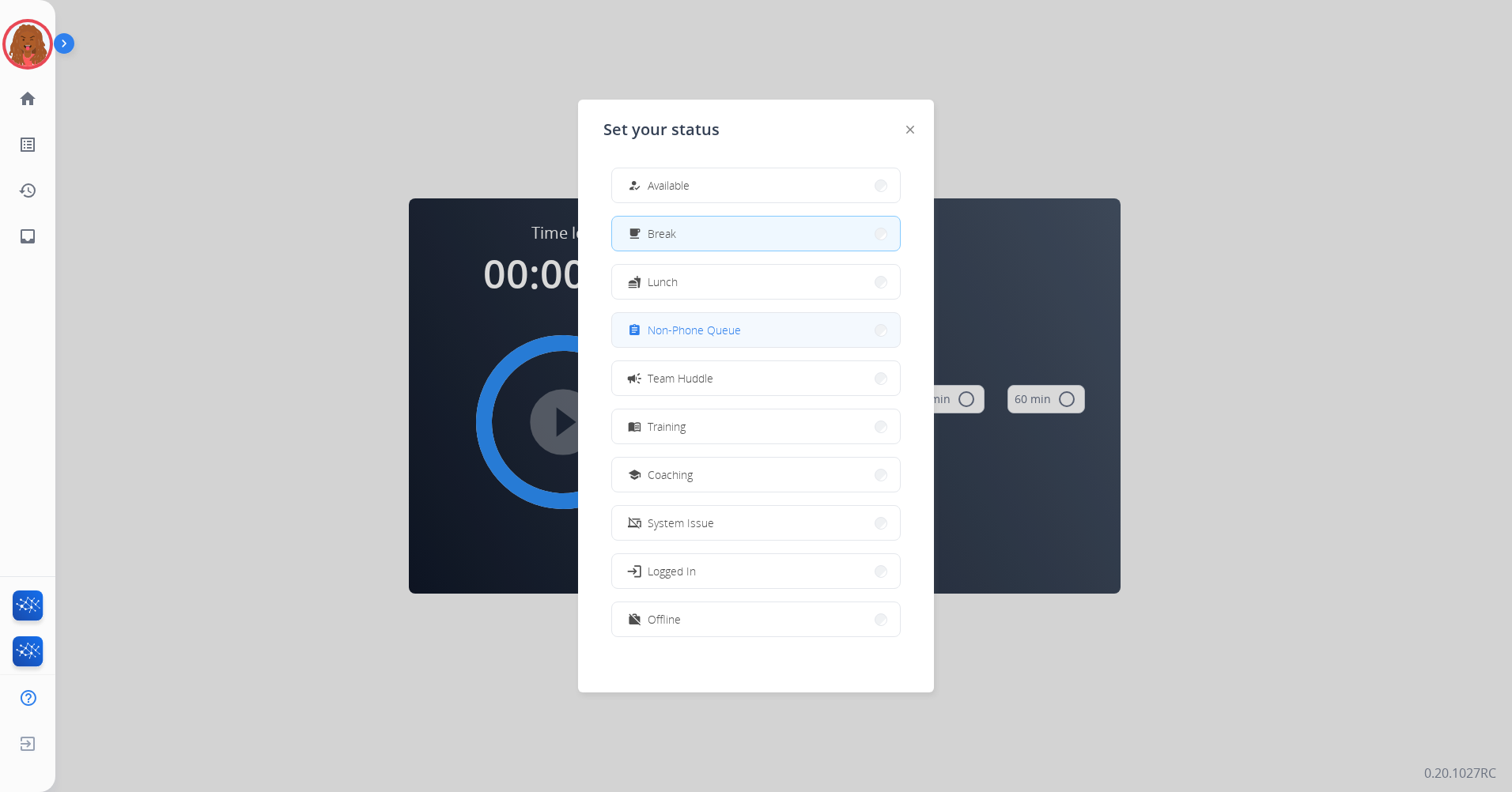
click at [684, 319] on button "assignment Non-Phone Queue" at bounding box center [756, 330] width 288 height 34
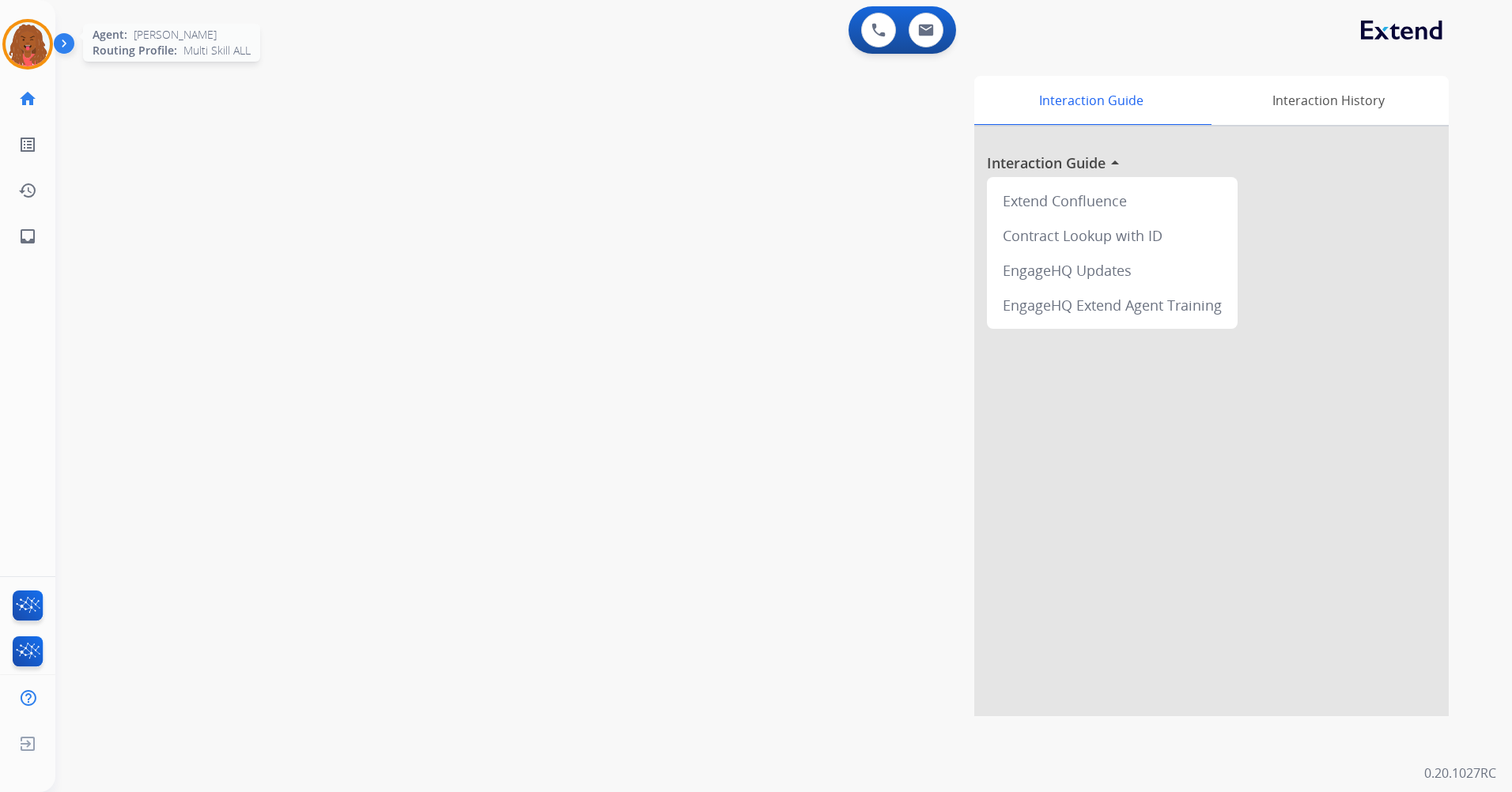
click at [46, 27] on div at bounding box center [27, 44] width 51 height 51
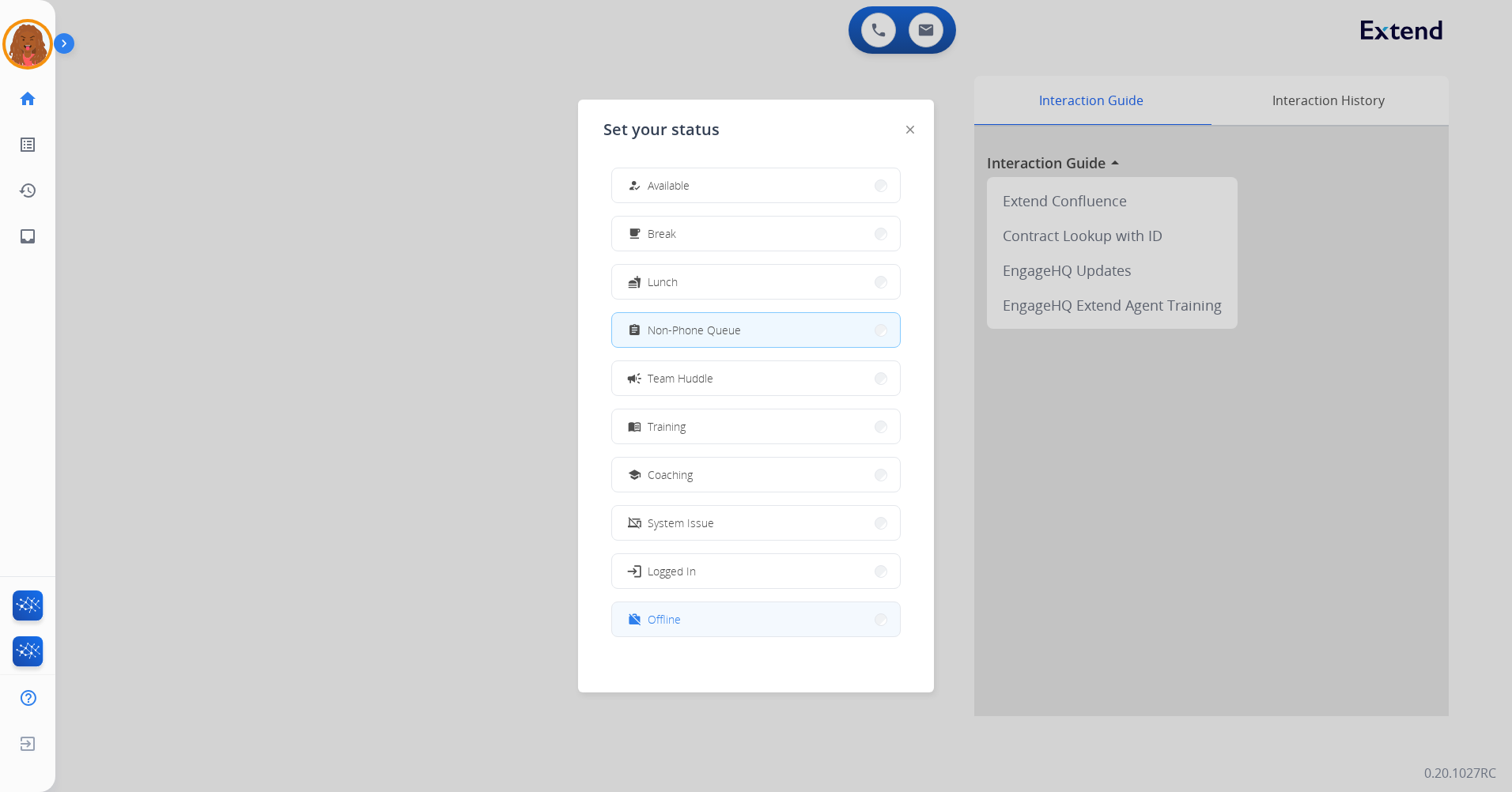
scroll to position [5, 0]
click at [682, 468] on button "work_off Offline" at bounding box center [756, 615] width 288 height 34
